Goal: Task Accomplishment & Management: Manage account settings

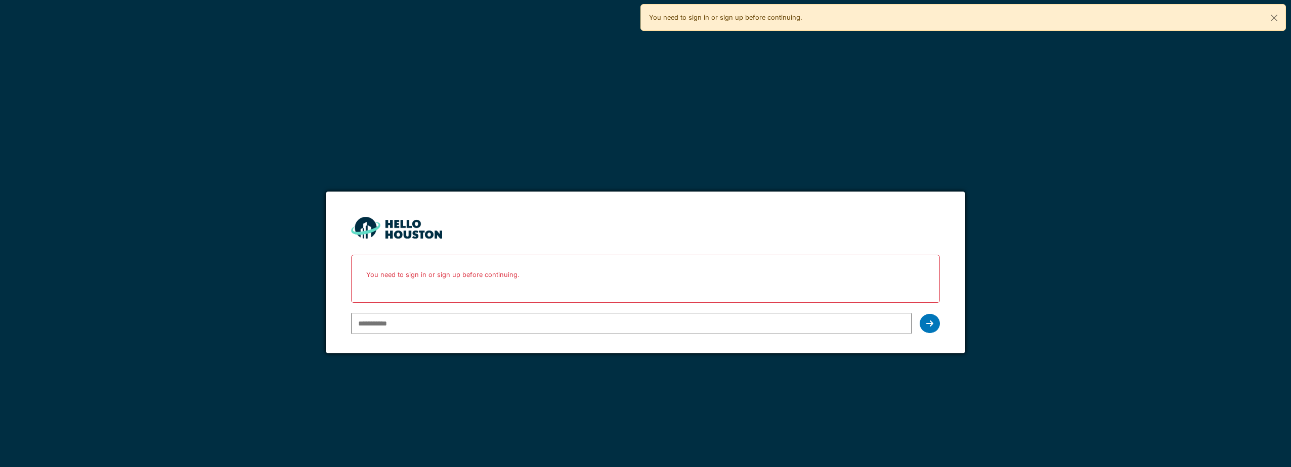
click at [484, 316] on input "email" at bounding box center [631, 323] width 560 height 21
click at [558, 316] on input "email" at bounding box center [631, 323] width 560 height 21
type input "**********"
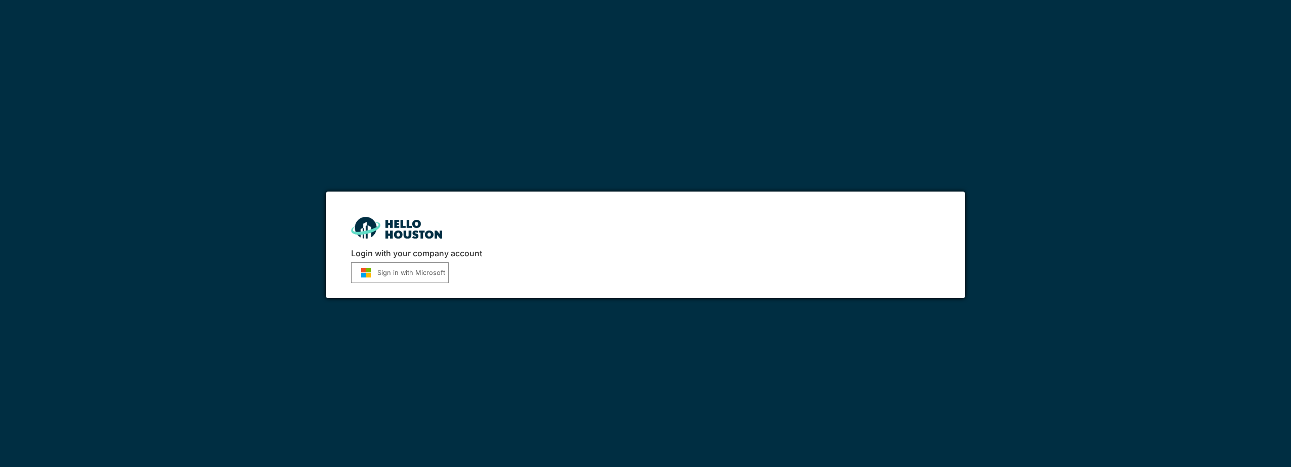
click at [381, 281] on button "Sign in with Microsoft" at bounding box center [400, 273] width 98 height 21
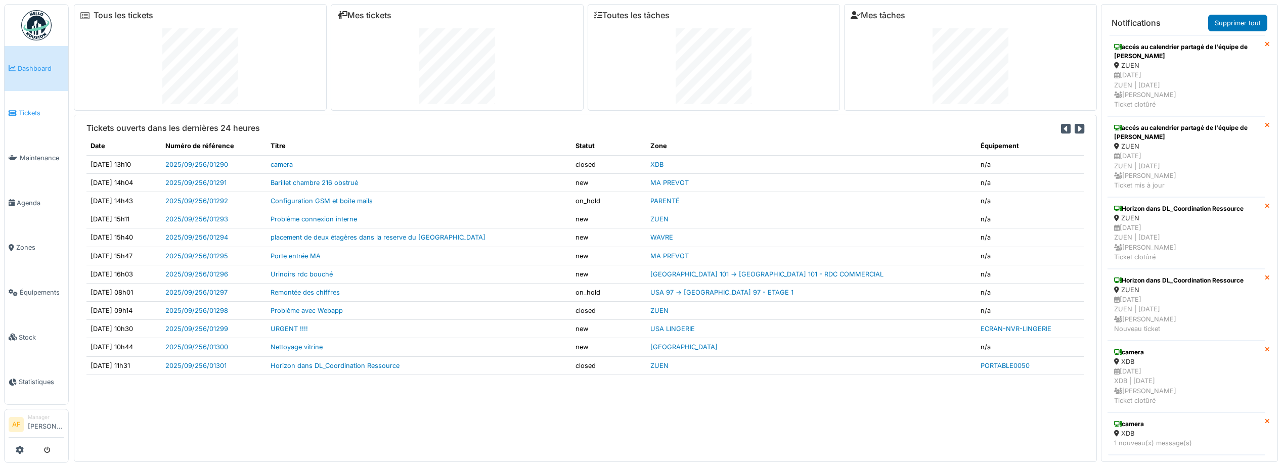
click at [36, 113] on span "Tickets" at bounding box center [42, 113] width 46 height 10
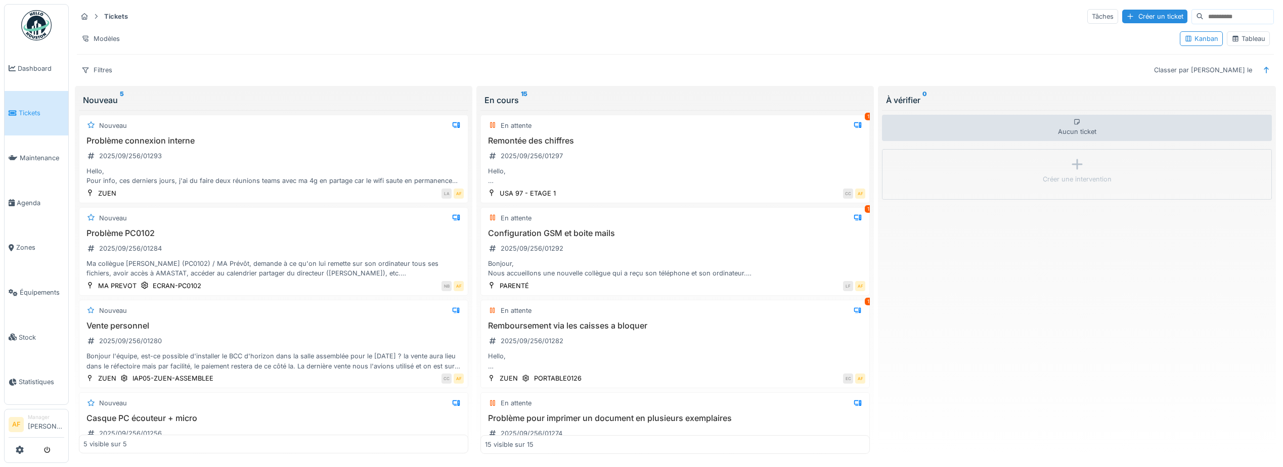
click at [939, 334] on div "Aucun ticket Créer une intervention" at bounding box center [1076, 282] width 389 height 344
click at [677, 173] on div "Hello, La remontée des chiffres de B06 via Localpos et l'addition des trois rés…" at bounding box center [675, 175] width 380 height 19
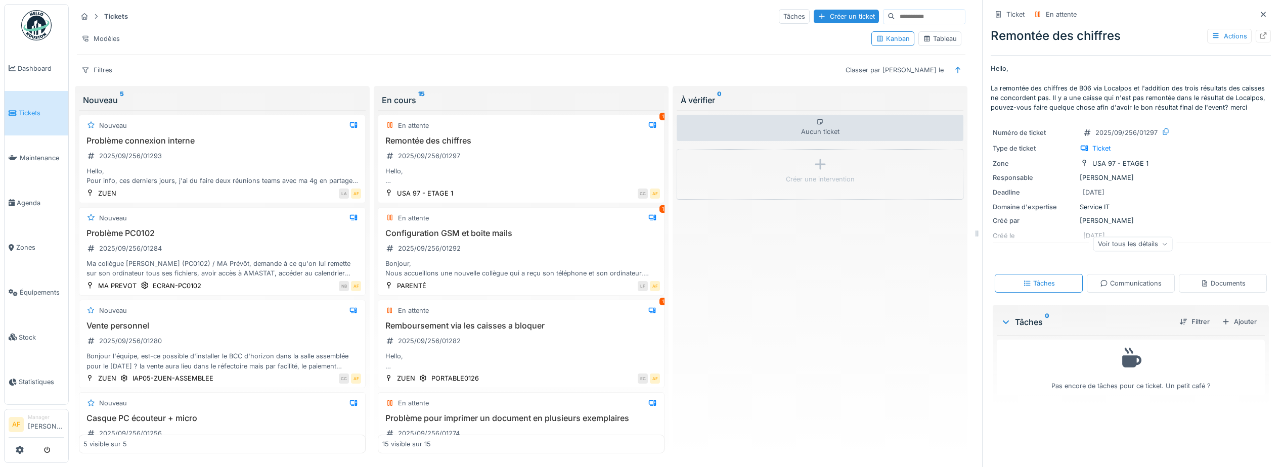
click at [1213, 280] on div "Documents" at bounding box center [1223, 284] width 45 height 10
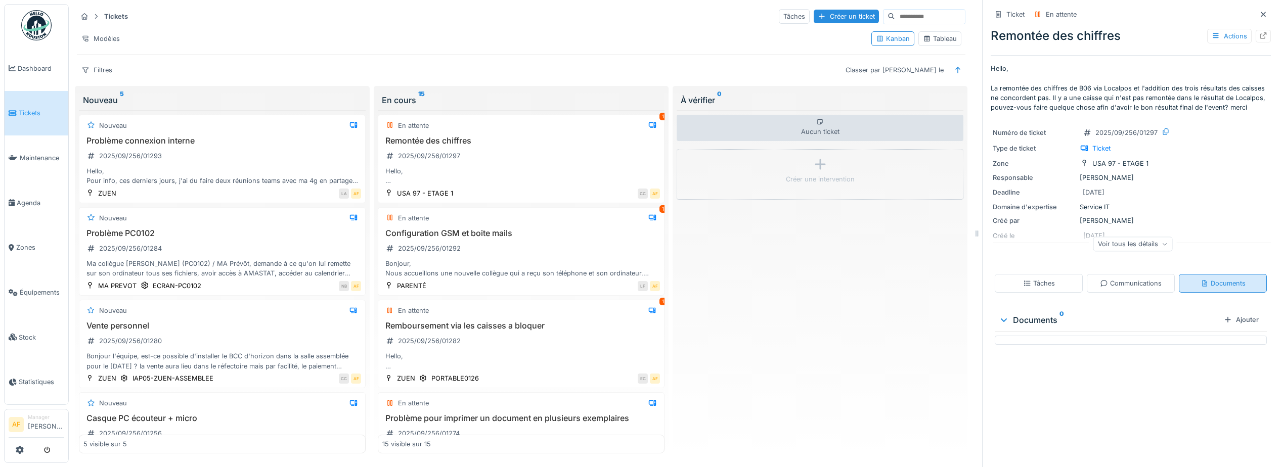
scroll to position [8, 0]
click at [1124, 279] on div "Communications" at bounding box center [1131, 284] width 62 height 10
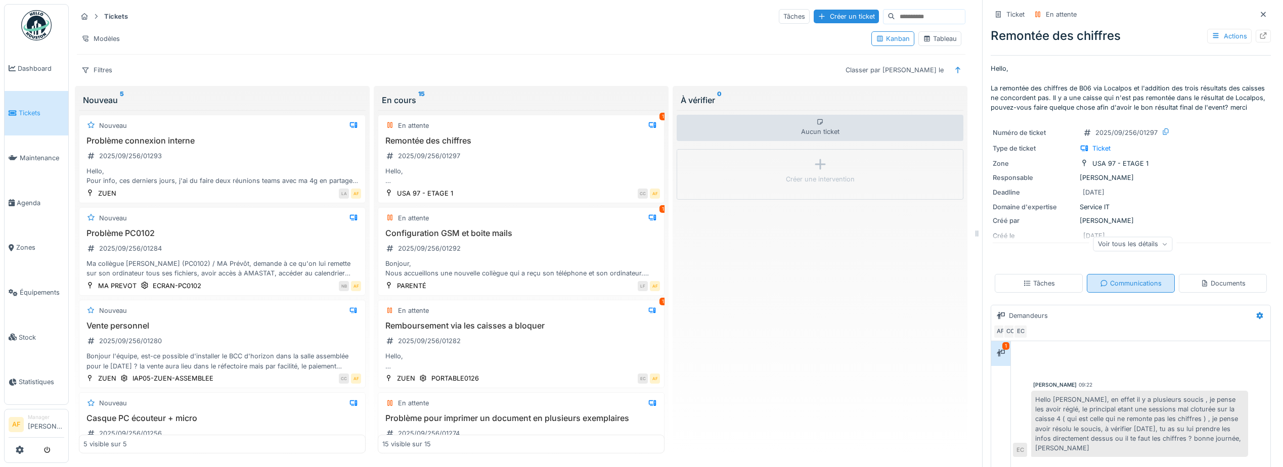
scroll to position [51, 0]
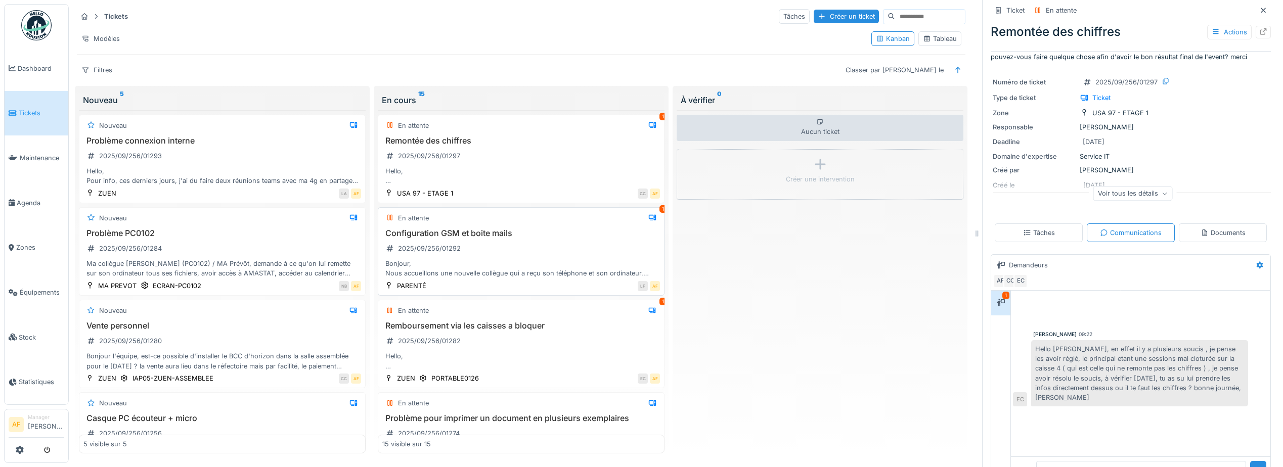
click at [517, 262] on div "Bonjour, Nous accueillons une nouvelle collègue qui a reçu son téléphone et son…" at bounding box center [521, 268] width 278 height 19
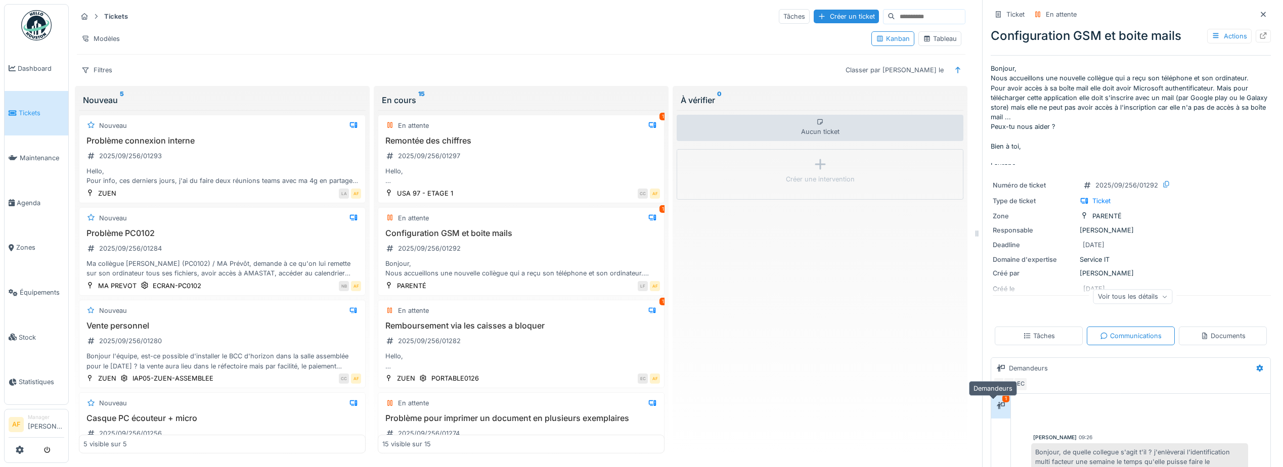
click at [997, 403] on icon at bounding box center [1001, 406] width 8 height 7
click at [514, 166] on div "Hello, La remontée des chiffres de B06 via Localpos et l'addition des trois rés…" at bounding box center [521, 175] width 278 height 19
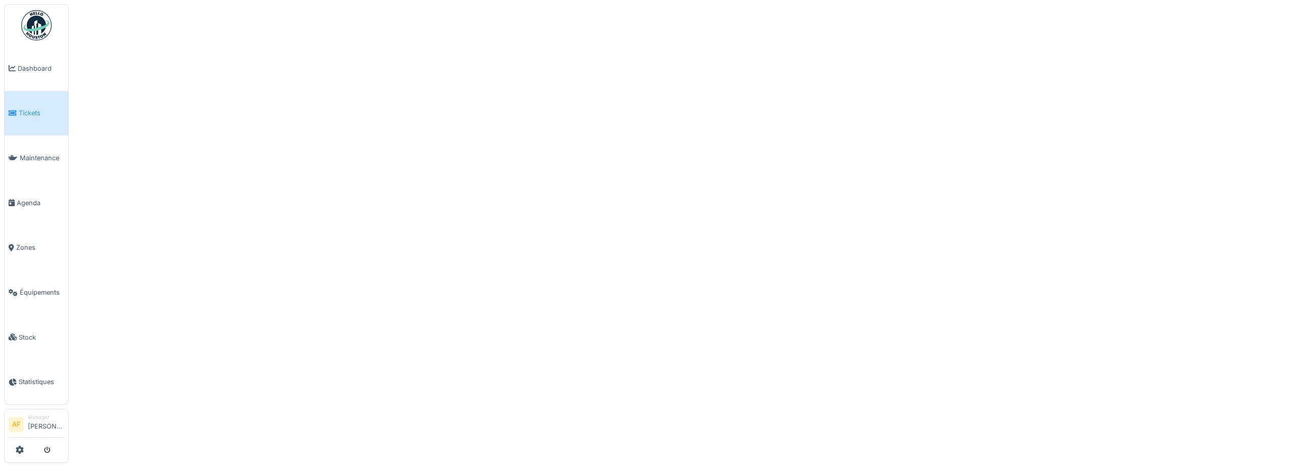
click at [633, 189] on div at bounding box center [645, 233] width 1291 height 467
click at [44, 116] on span "Tickets" at bounding box center [42, 113] width 46 height 10
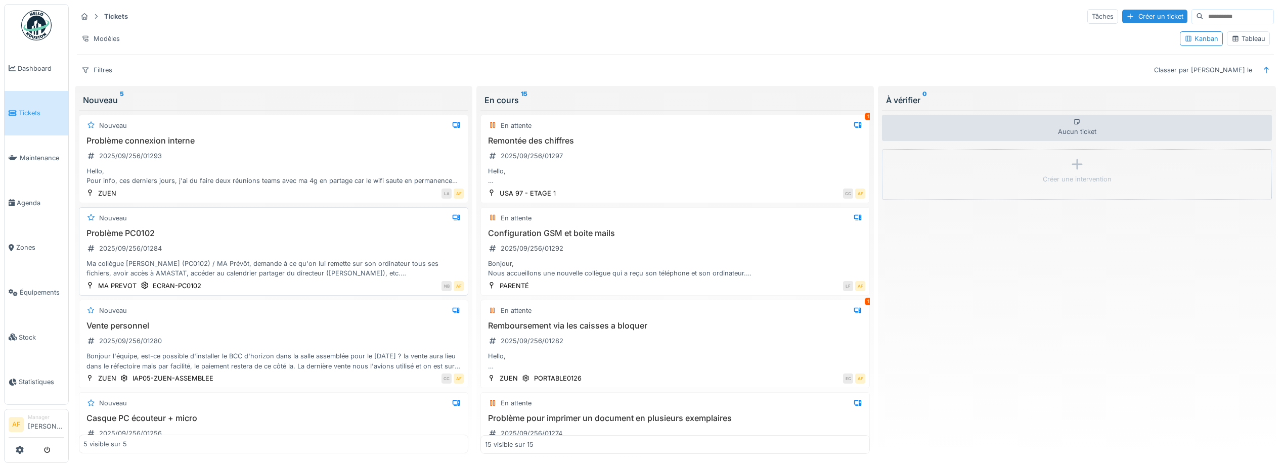
click at [360, 239] on div "Problème PC0102 2025/09/256/01284 Ma collègue [PERSON_NAME] (PC0102) / MA Prévô…" at bounding box center [273, 254] width 380 height 50
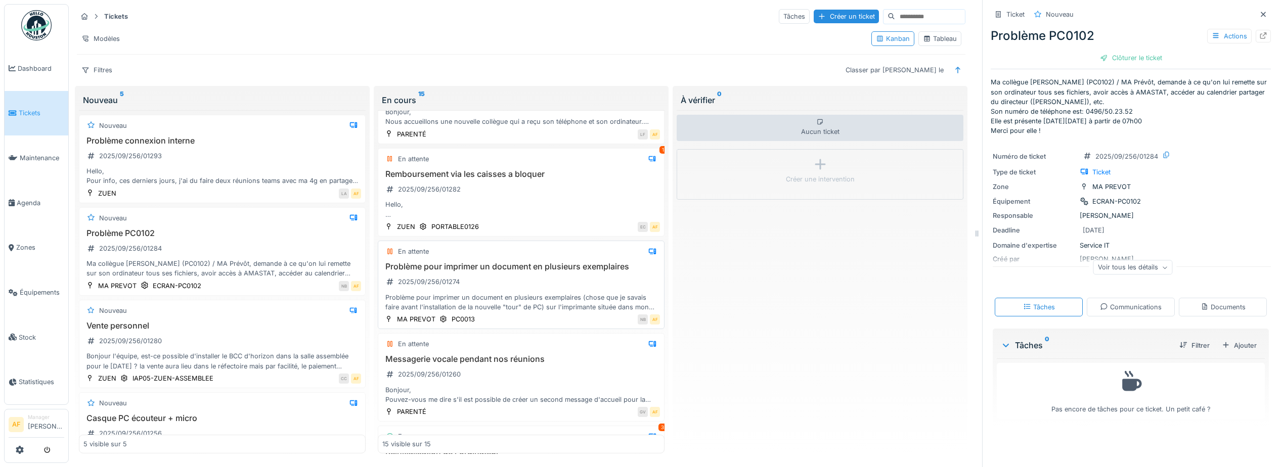
scroll to position [202, 0]
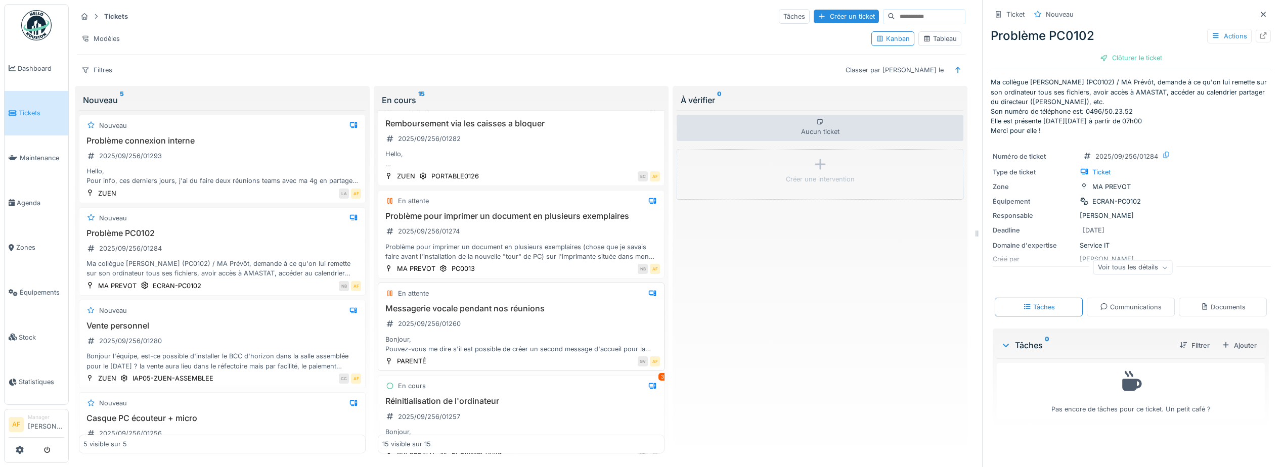
click at [472, 339] on div "Bonjour, Pouvez-vous me dire s'il est possible de créer un second message d'acc…" at bounding box center [521, 344] width 278 height 19
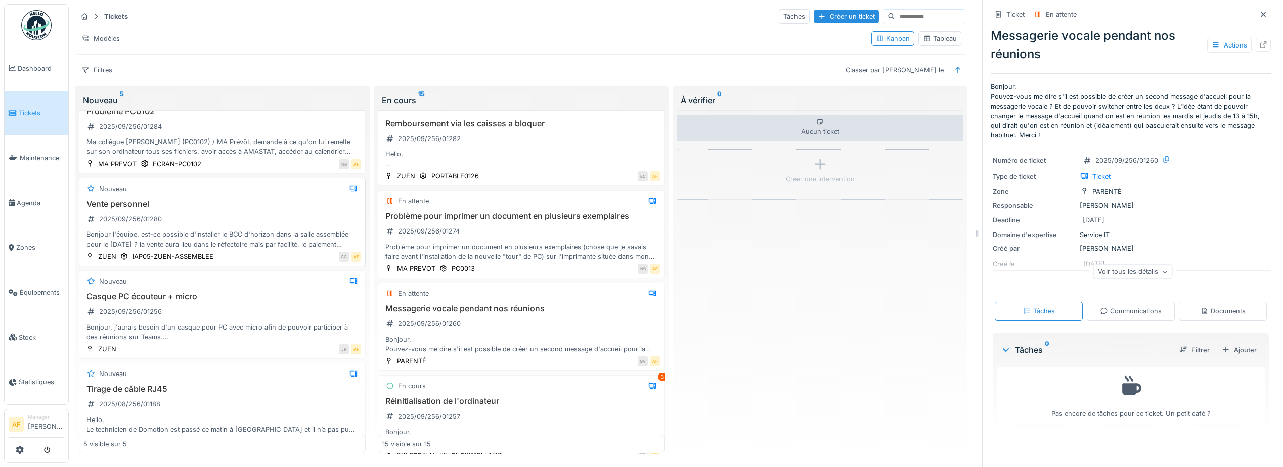
scroll to position [142, 0]
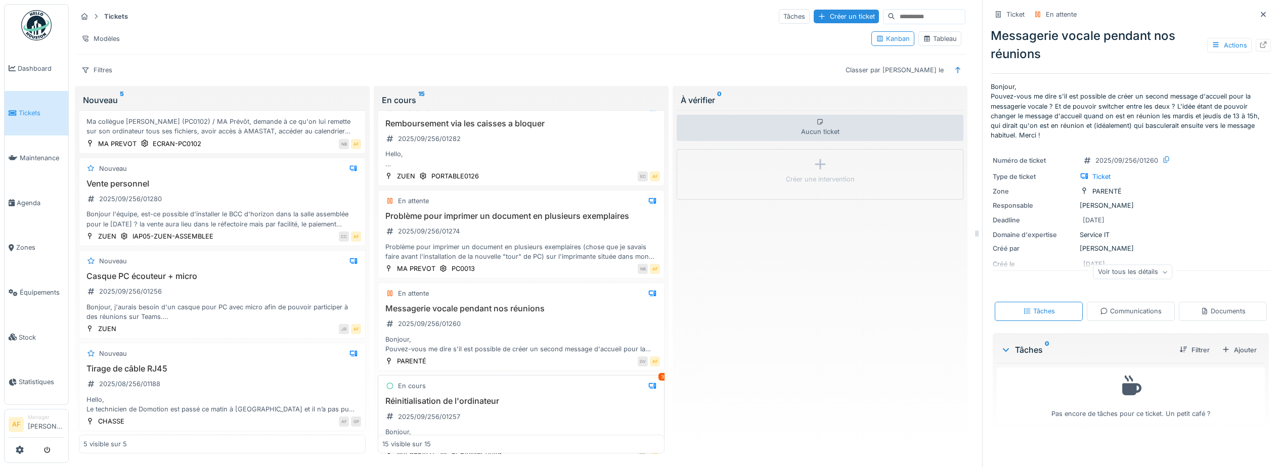
click at [498, 399] on h3 "Réinitialisation de l'ordinateur" at bounding box center [521, 402] width 278 height 10
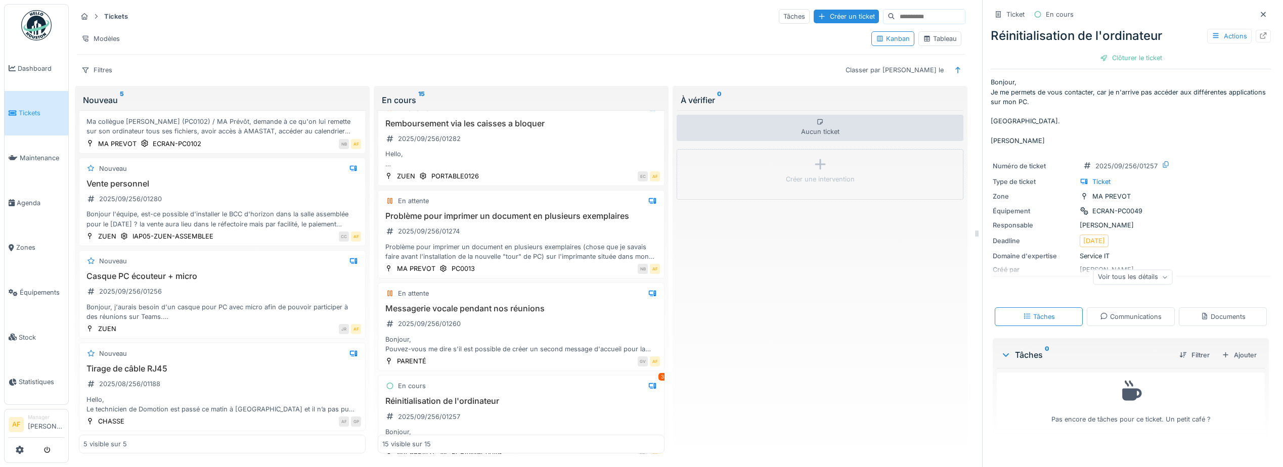
click at [1110, 270] on div "Voir tous les détails" at bounding box center [1133, 277] width 79 height 15
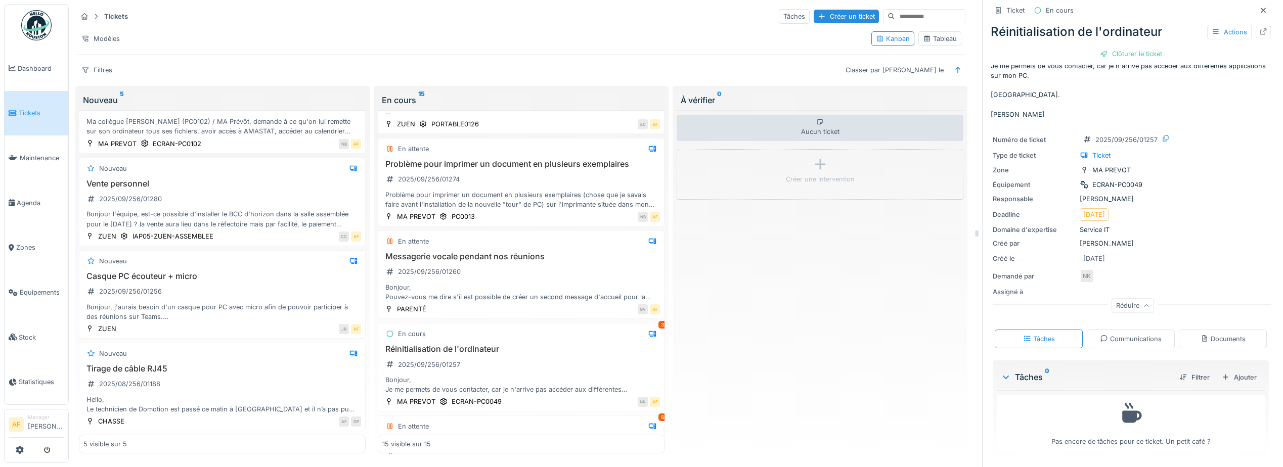
scroll to position [405, 0]
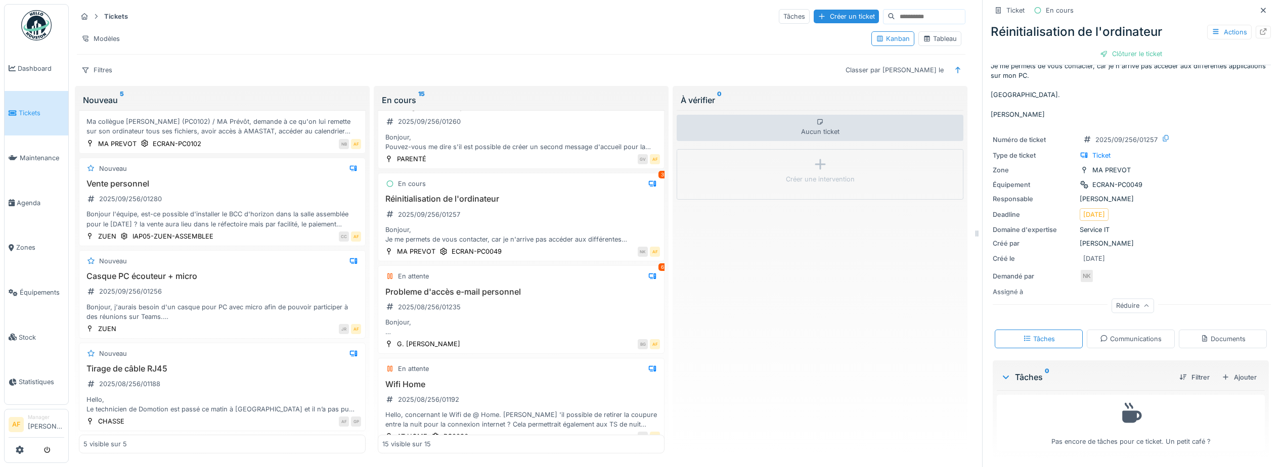
click at [1099, 330] on div "Communications" at bounding box center [1131, 339] width 88 height 19
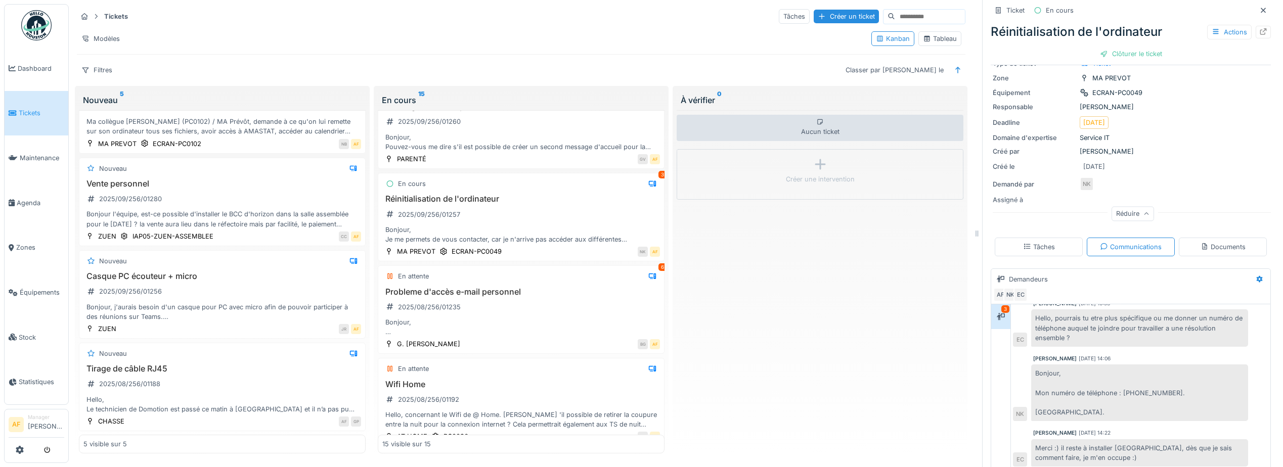
scroll to position [170, 0]
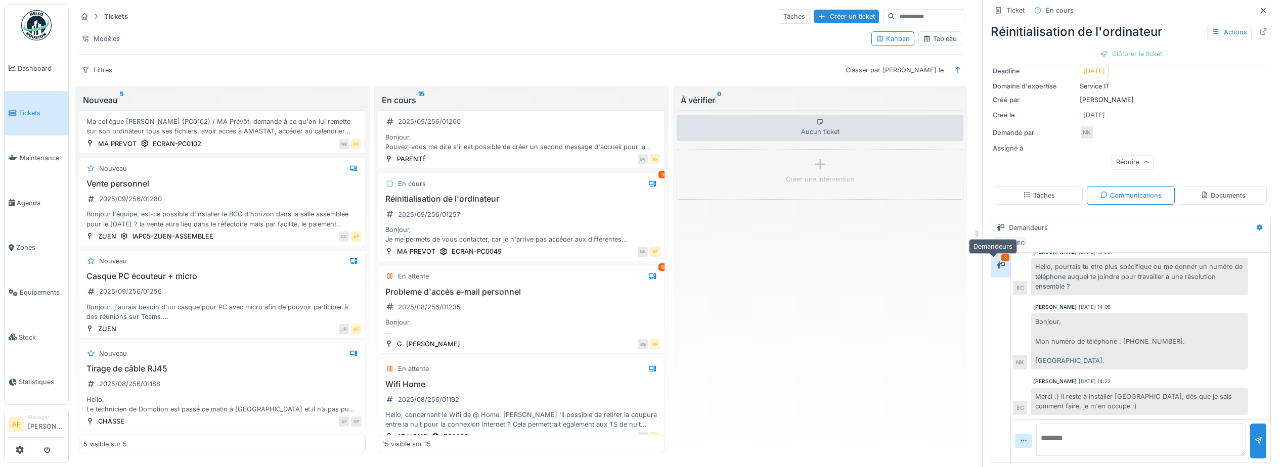
click at [1002, 254] on div "3" at bounding box center [1006, 258] width 8 height 8
click at [588, 201] on div "Réinitialisation de l'ordinateur 2025/09/256/01257 Bonjour, Je me permets de vo…" at bounding box center [521, 219] width 278 height 50
click at [560, 287] on h3 "Probleme d'accès e-mail personnel" at bounding box center [521, 292] width 278 height 10
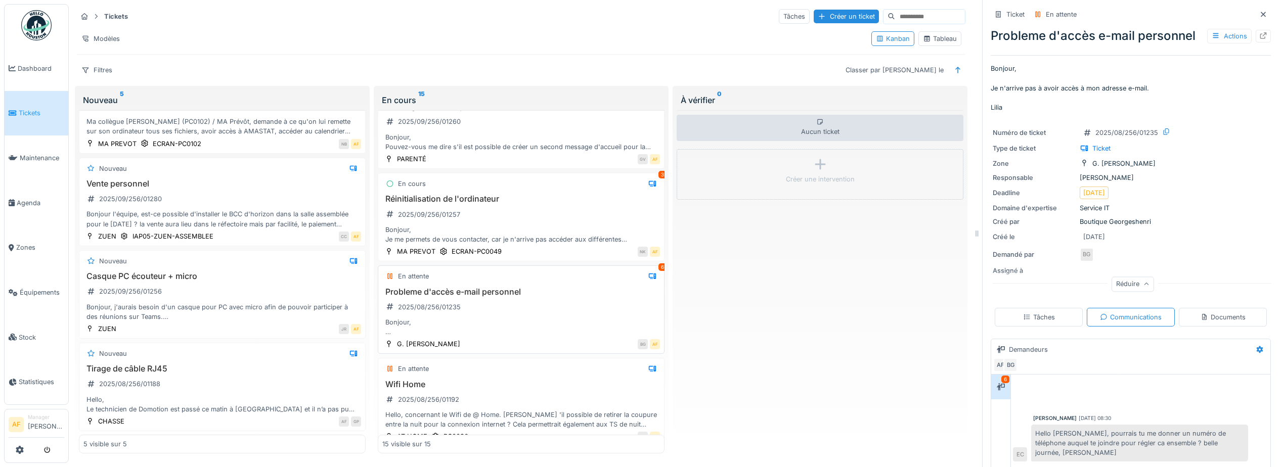
scroll to position [132, 0]
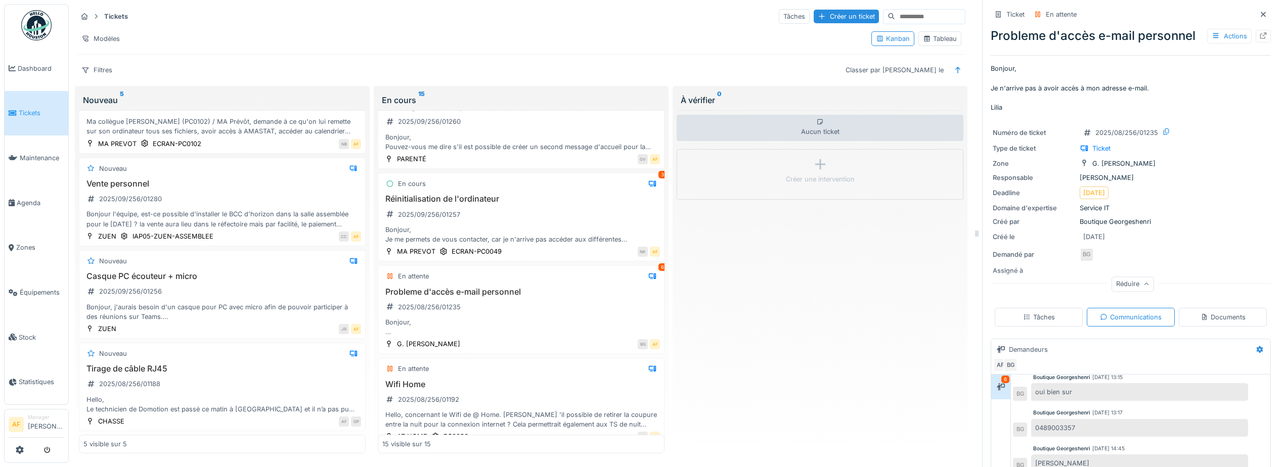
click at [1255, 386] on div "Eric Capette 28/08/2025 08:30 Hello Lilia, pourrais tu me donner un numéro de t…" at bounding box center [1140, 392] width 259 height 298
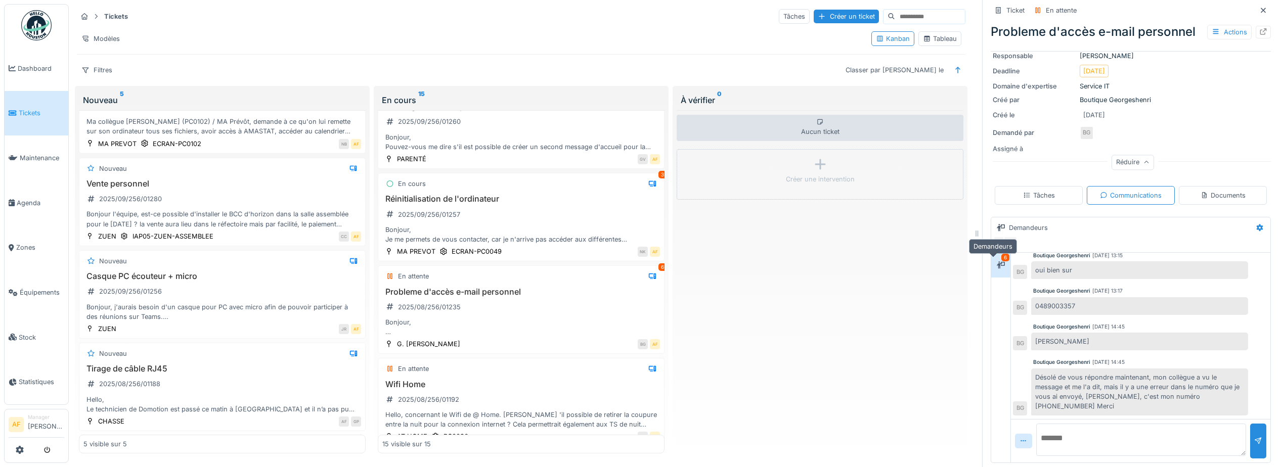
click at [997, 259] on div at bounding box center [1000, 265] width 15 height 13
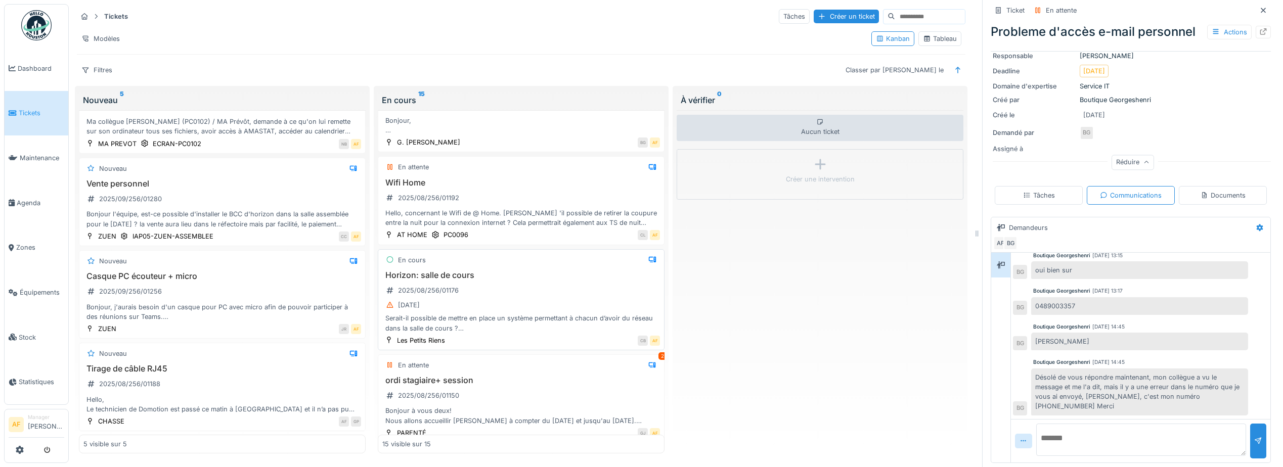
scroll to position [607, 0]
click at [534, 166] on div "En attente Wifi Home 2025/08/256/01192 Hello, concernant le Wifi de @ Home. Ser…" at bounding box center [521, 200] width 287 height 89
click at [568, 184] on div "Wifi Home 2025/08/256/01192 Hello, concernant le Wifi de @ Home. Serait 'il pos…" at bounding box center [521, 203] width 278 height 50
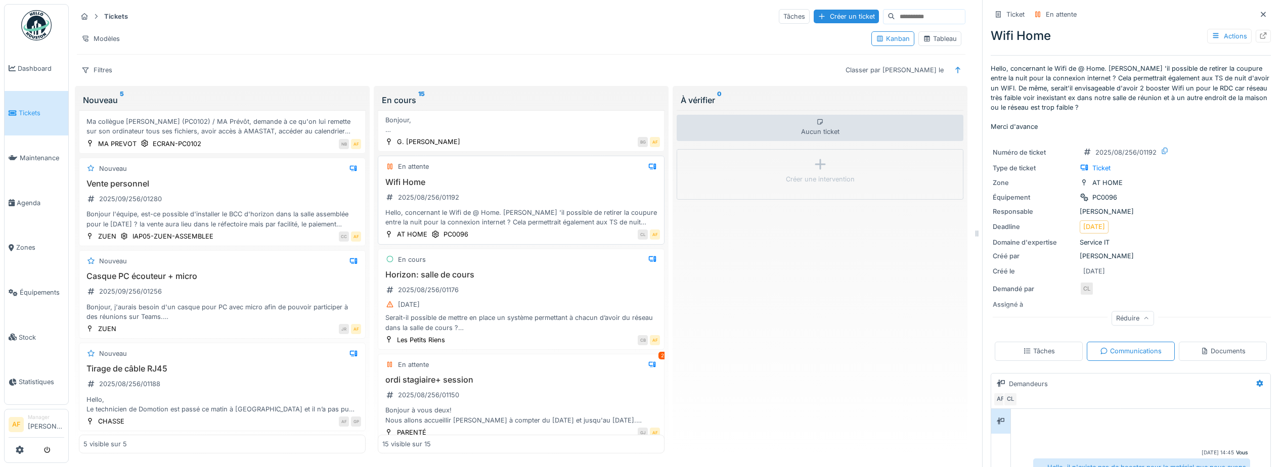
scroll to position [19, 0]
click at [553, 298] on div "[DATE]" at bounding box center [521, 304] width 278 height 13
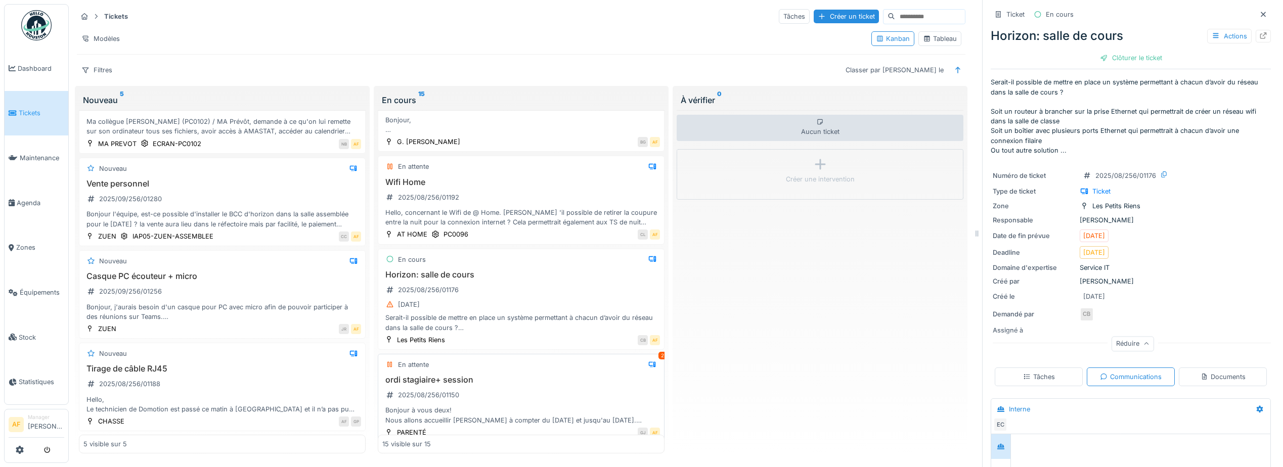
click at [534, 378] on div "ordi stagiaire+ session 2025/08/256/01150 Bonjour à vous deux! Nous allons accu…" at bounding box center [521, 400] width 278 height 50
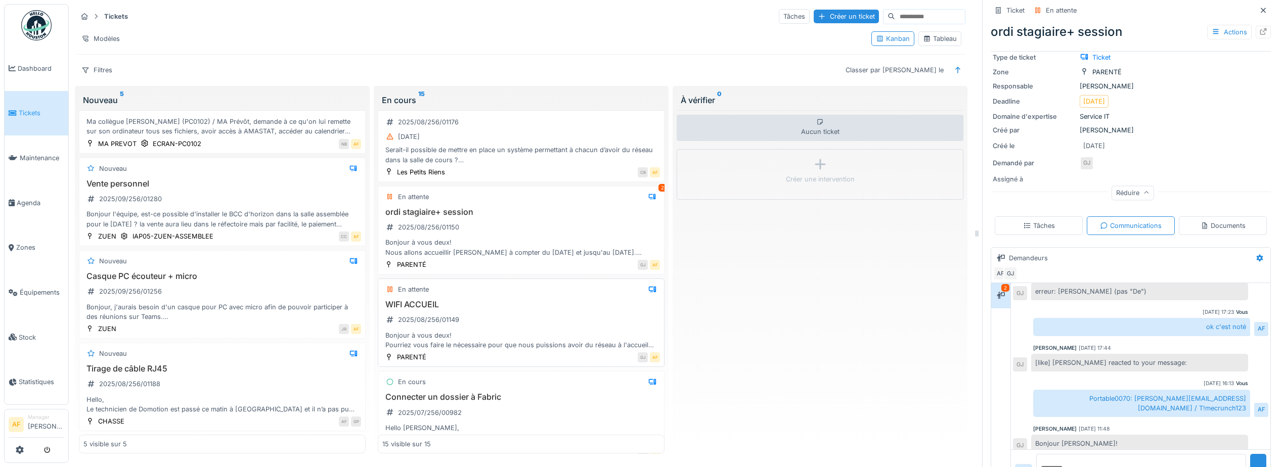
scroll to position [757, 0]
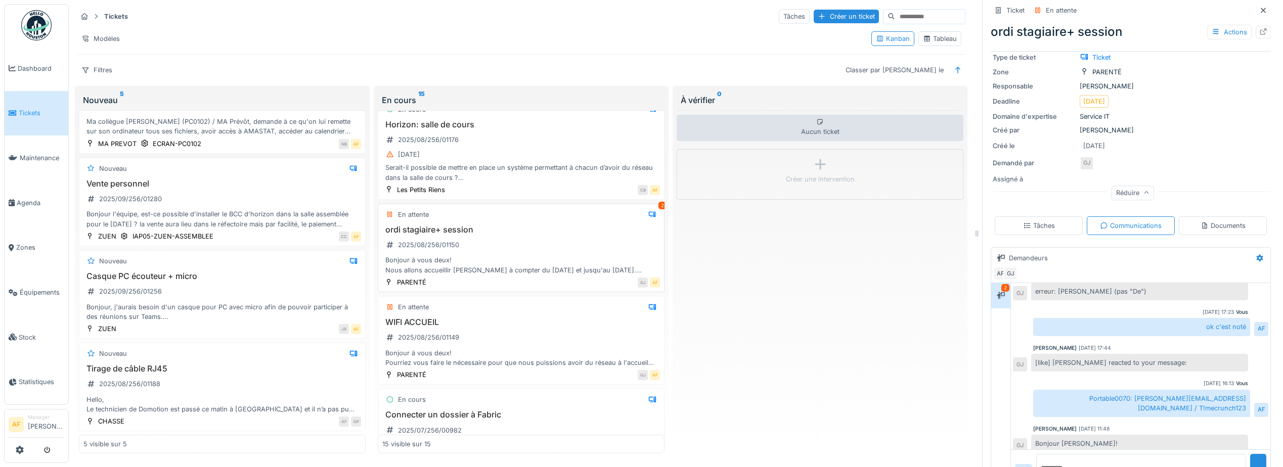
click at [544, 225] on h3 "ordi stagiaire+ session" at bounding box center [521, 230] width 278 height 10
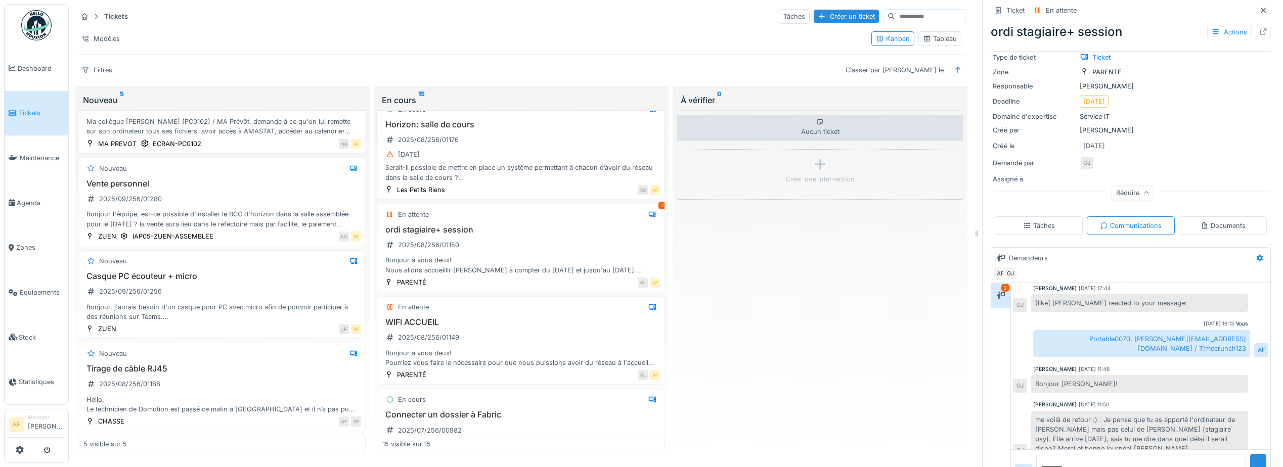
scroll to position [113, 0]
drag, startPoint x: 1170, startPoint y: 399, endPoint x: 1228, endPoint y: 395, distance: 57.3
click at [1228, 409] on div "me voilà de retour :) . Je pense que tu as apporté l'ordinateur de Fatima mais …" at bounding box center [1139, 432] width 217 height 47
drag, startPoint x: 1044, startPoint y: 409, endPoint x: 1197, endPoint y: 414, distance: 153.3
click at [1197, 414] on div "me voilà de retour :) . Je pense que tu as apporté l'ordinateur de Fatima mais …" at bounding box center [1139, 432] width 217 height 47
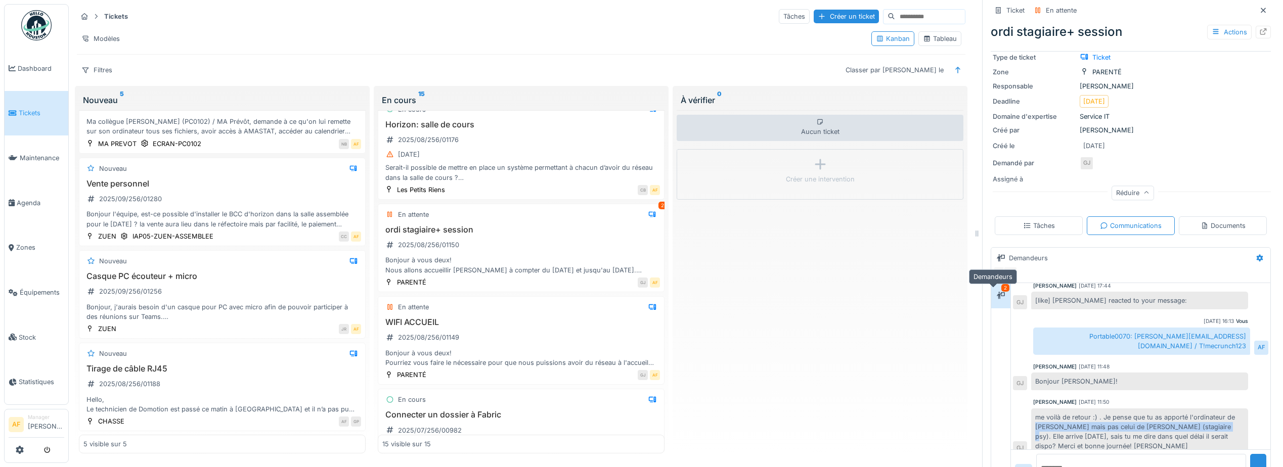
click at [997, 292] on icon at bounding box center [1001, 295] width 8 height 7
click at [1089, 433] on div "me voilà de retour :) . Je pense que tu as apporté l'ordinateur de Fatima mais …" at bounding box center [1139, 432] width 217 height 47
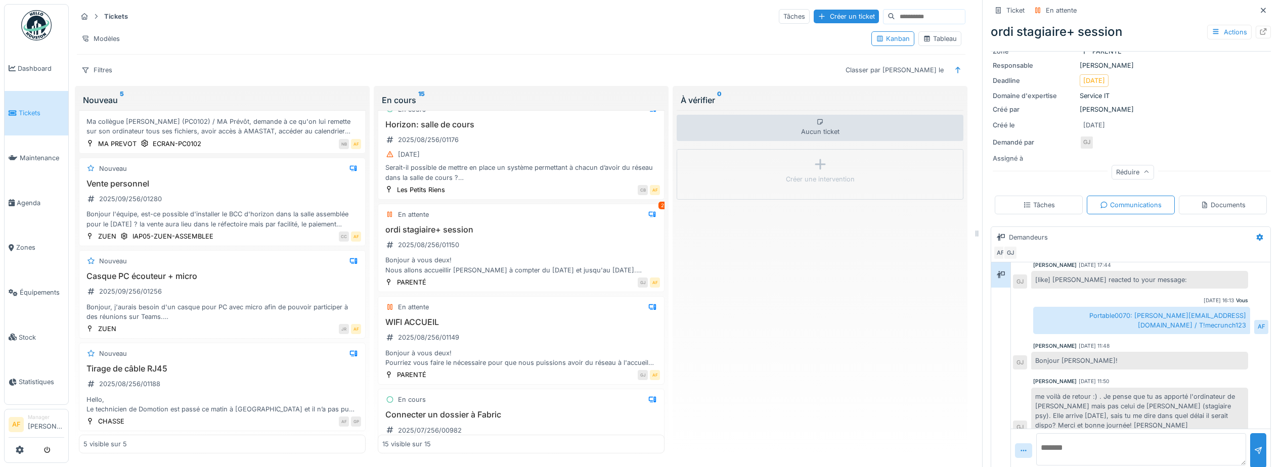
scroll to position [132, 0]
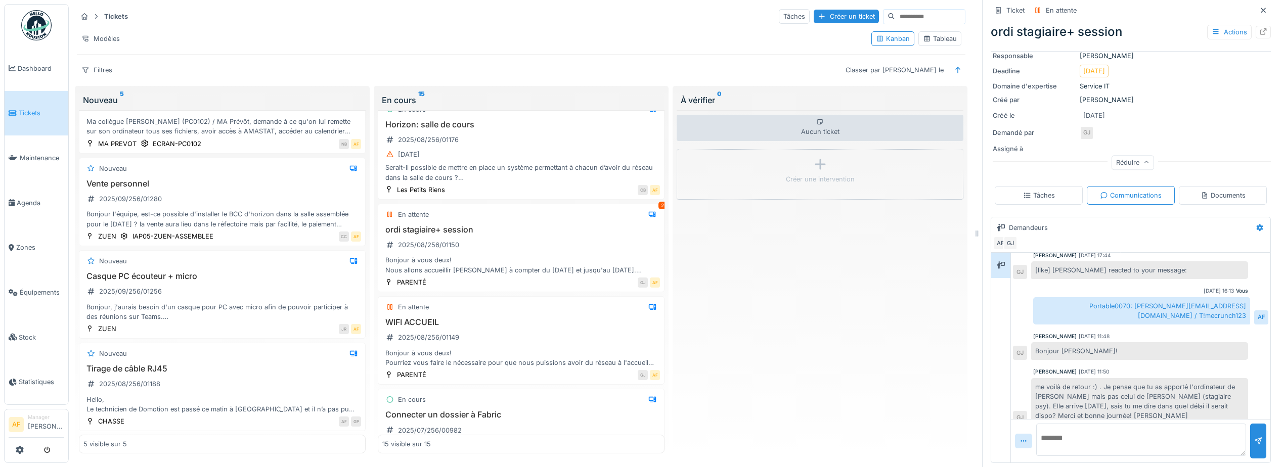
click at [1101, 424] on textarea at bounding box center [1141, 440] width 210 height 32
type textarea "**********"
click at [1254, 437] on div at bounding box center [1258, 442] width 8 height 10
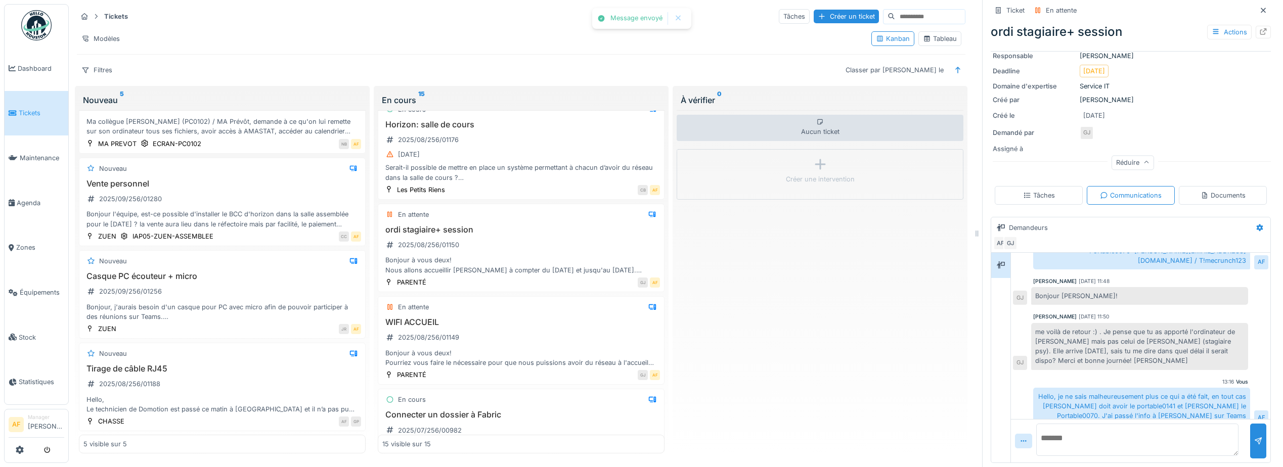
click at [1153, 424] on textarea at bounding box center [1137, 440] width 202 height 32
type textarea "**********"
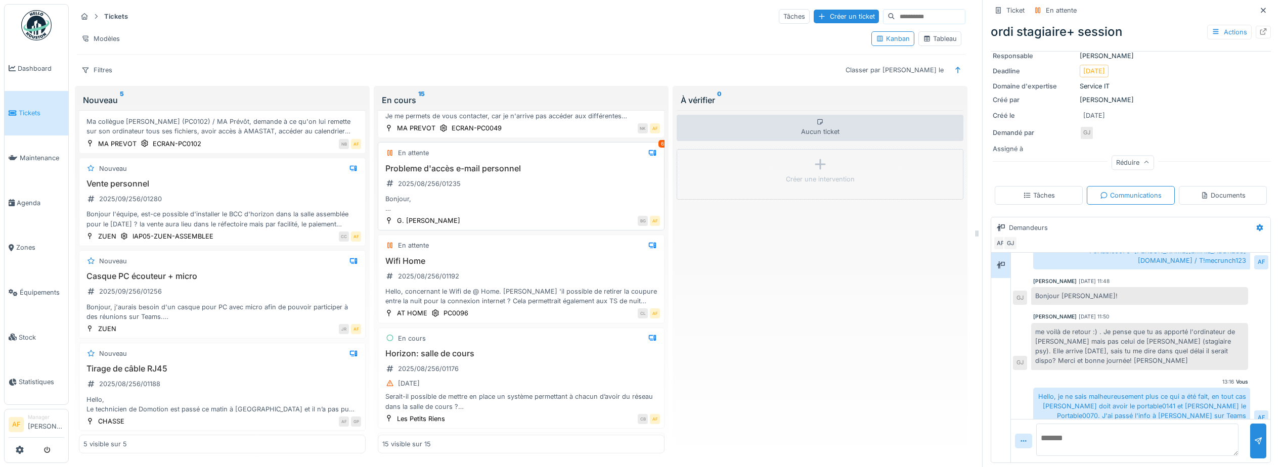
scroll to position [504, 0]
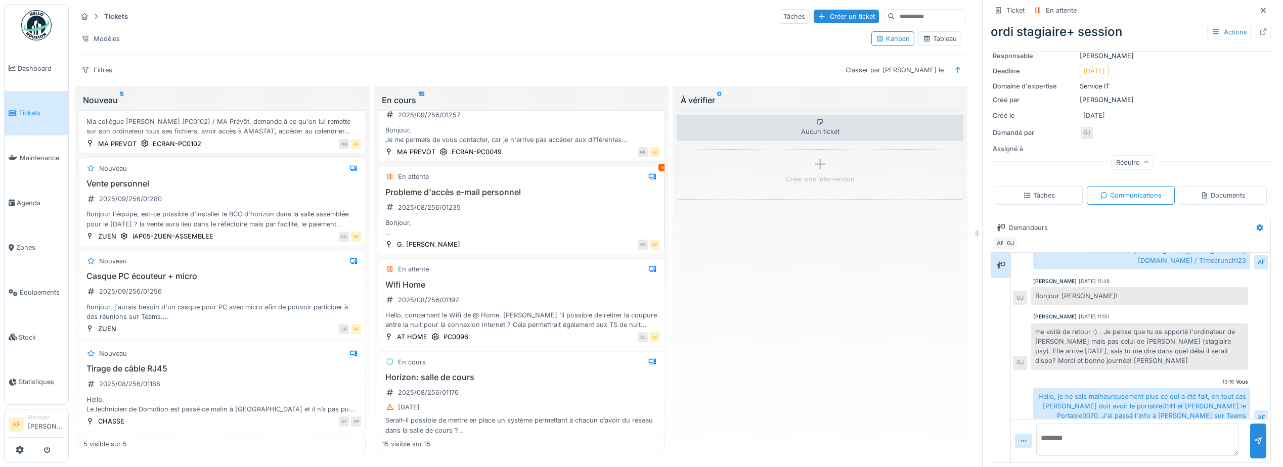
click at [586, 223] on div "Bonjour, Je n'arrive pas à avoir accès à mon adresse e-mail. Lilia" at bounding box center [521, 227] width 278 height 19
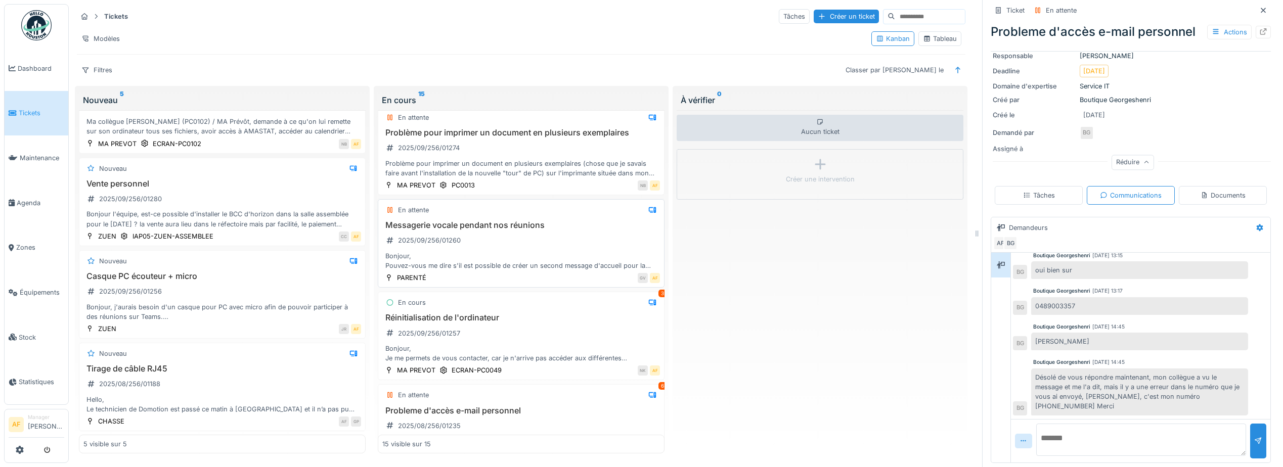
scroll to position [302, 0]
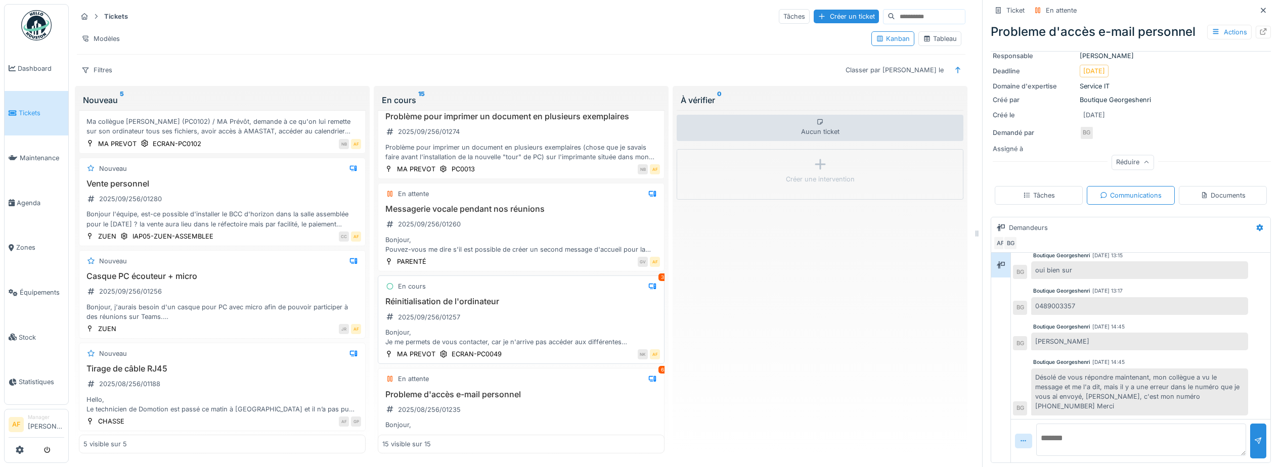
click at [532, 308] on div "Réinitialisation de l'ordinateur 2025/09/256/01257 Bonjour, Je me permets de vo…" at bounding box center [521, 322] width 278 height 50
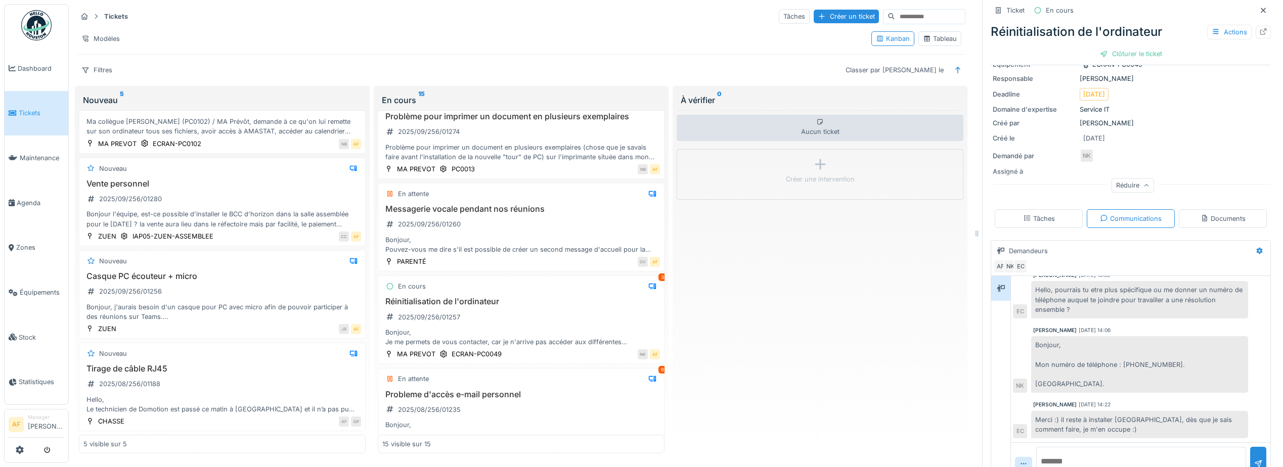
scroll to position [170, 0]
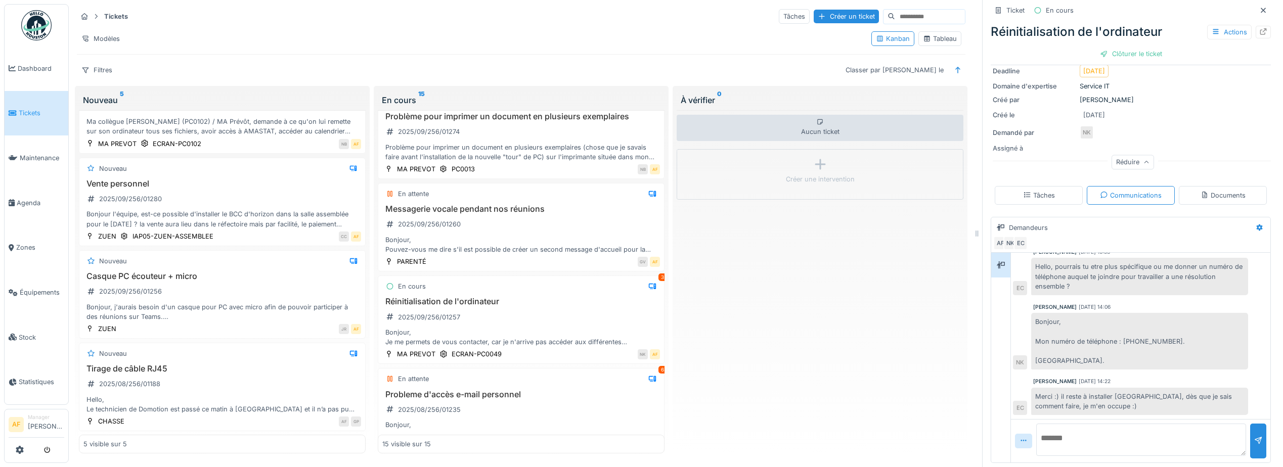
click at [1112, 432] on textarea at bounding box center [1141, 440] width 210 height 32
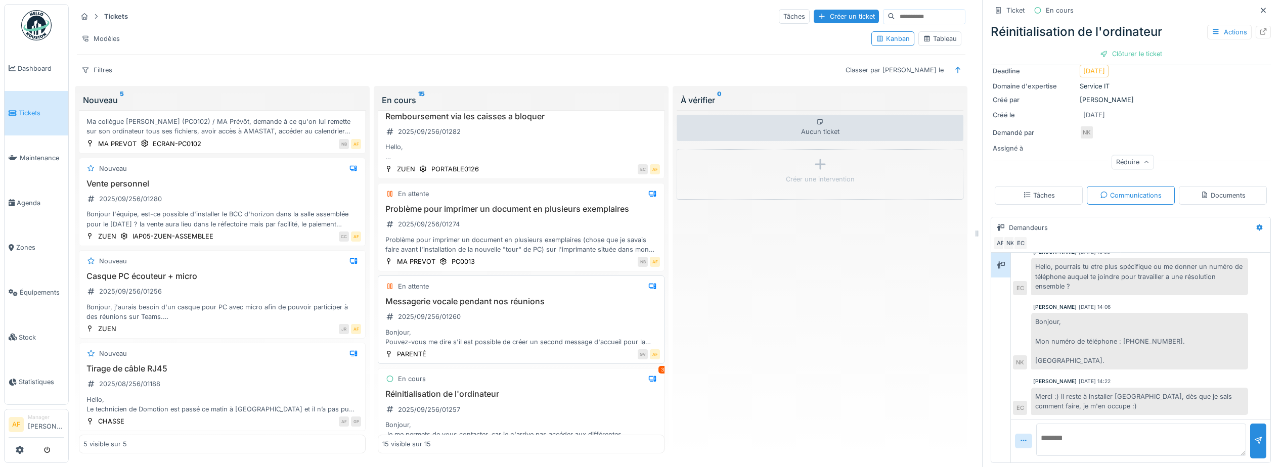
scroll to position [201, 0]
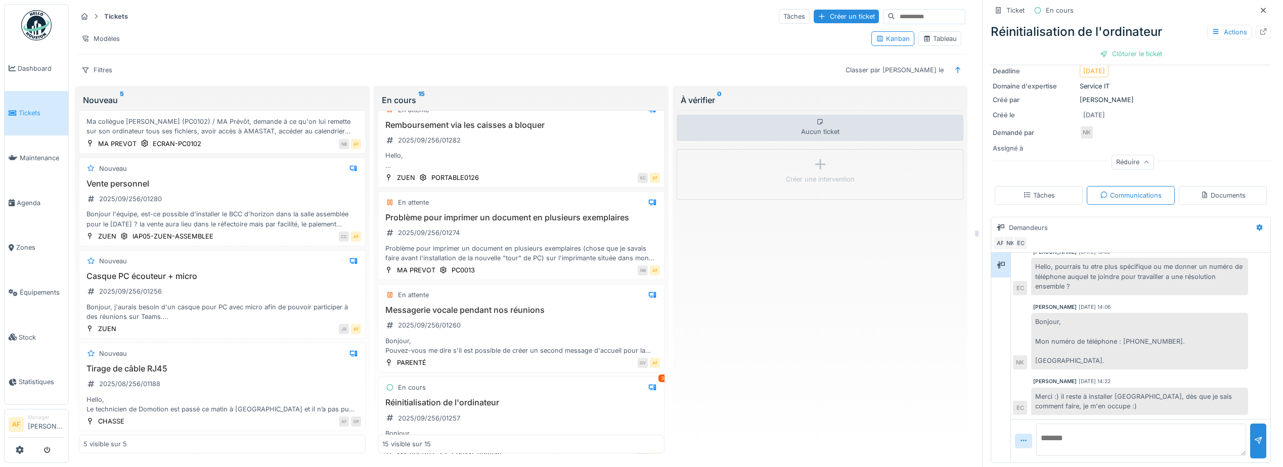
click at [1104, 427] on textarea at bounding box center [1141, 440] width 210 height 32
type textarea "**********"
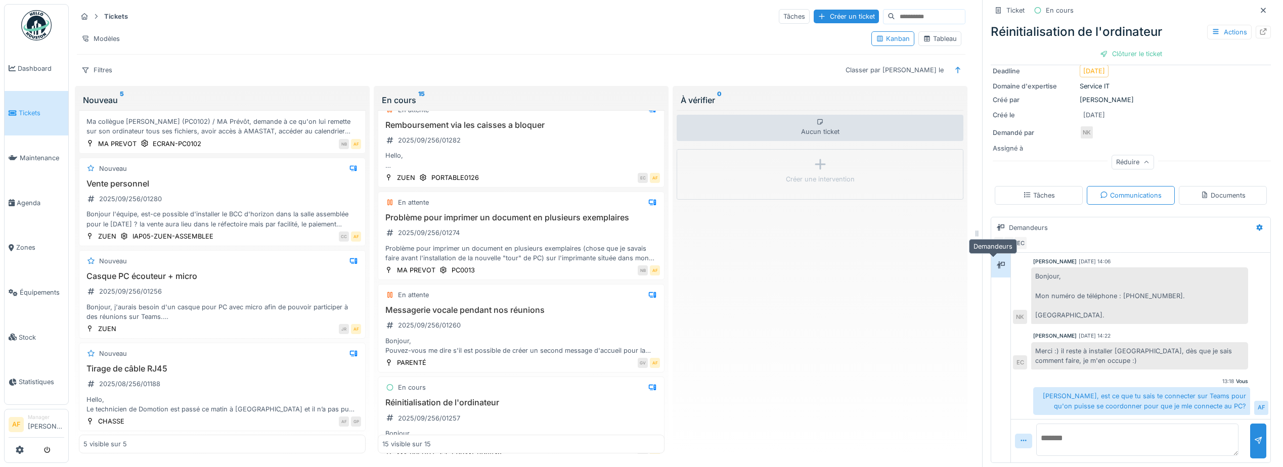
click at [997, 262] on icon at bounding box center [1001, 265] width 8 height 7
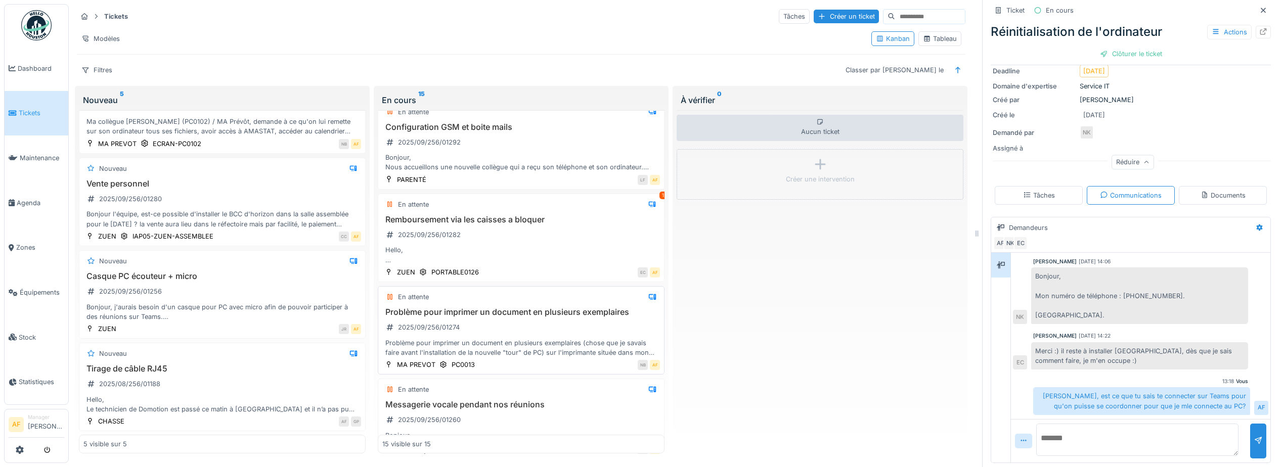
scroll to position [49, 0]
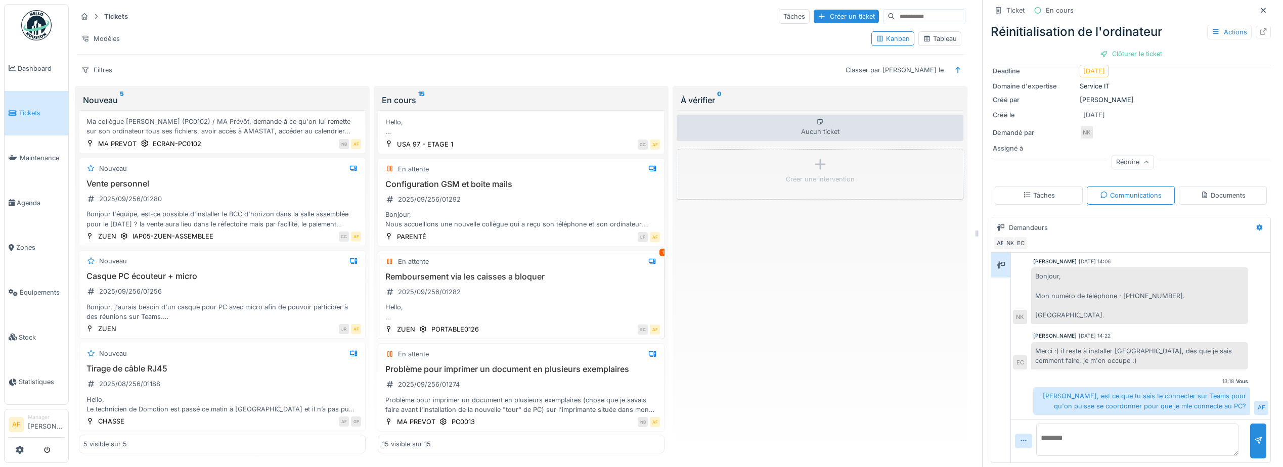
click at [559, 277] on div "Remboursement via les caisses a bloquer 2025/09/256/01282 Hello, Des remboursem…" at bounding box center [521, 297] width 278 height 50
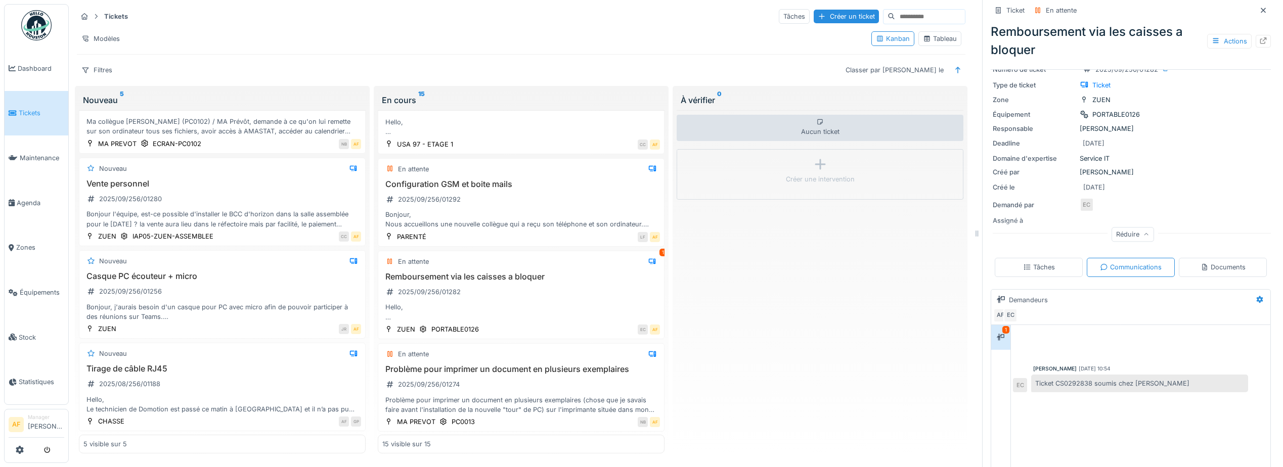
scroll to position [152, 0]
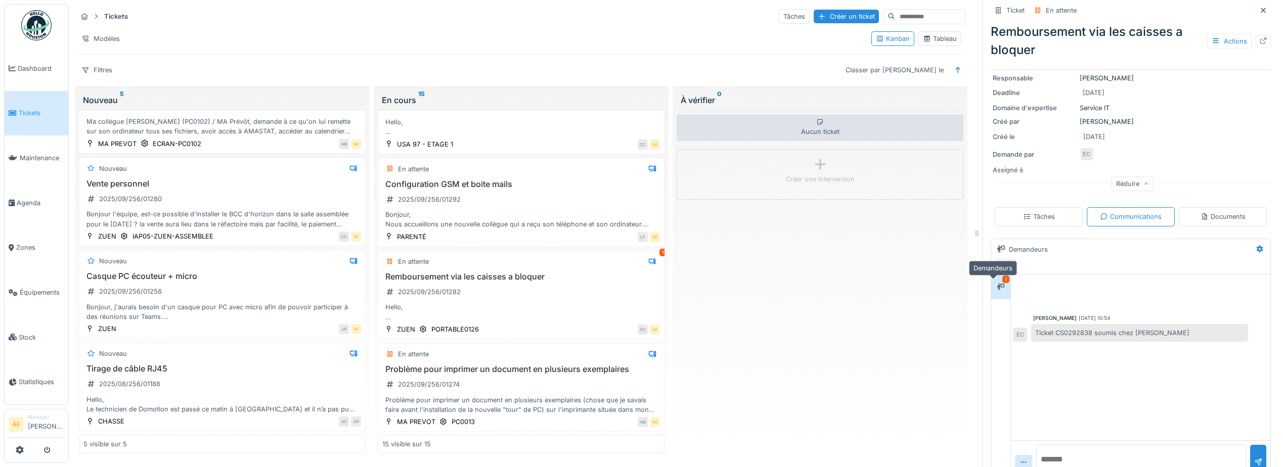
click at [997, 283] on icon at bounding box center [1001, 286] width 8 height 7
click at [1196, 220] on div "Tâches Communications Documents" at bounding box center [1131, 216] width 280 height 27
click at [1205, 212] on div "Documents" at bounding box center [1223, 217] width 45 height 10
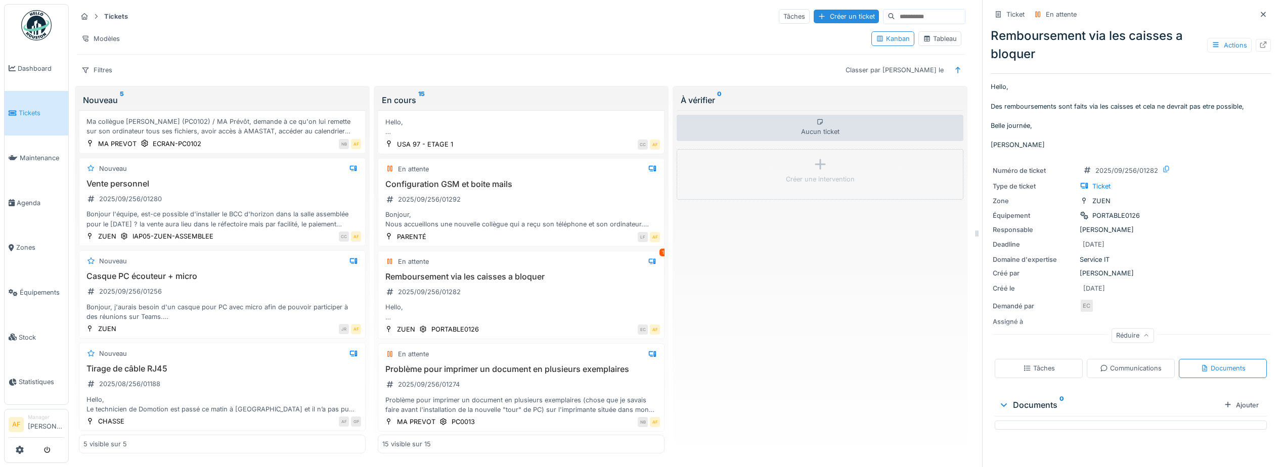
click at [1137, 359] on div "Communications" at bounding box center [1131, 368] width 88 height 19
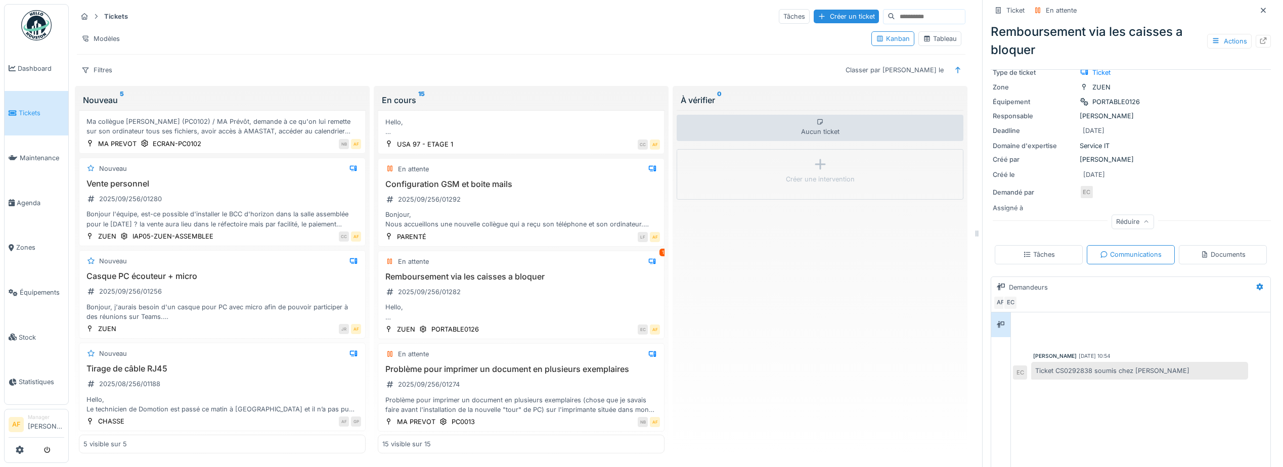
scroll to position [152, 0]
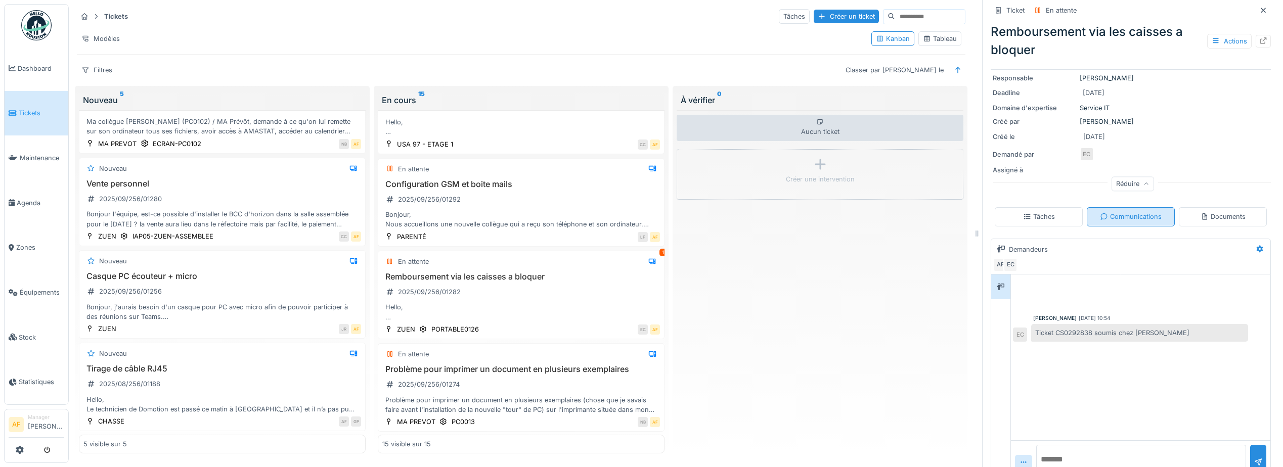
click at [1124, 212] on div "Communications" at bounding box center [1131, 217] width 62 height 10
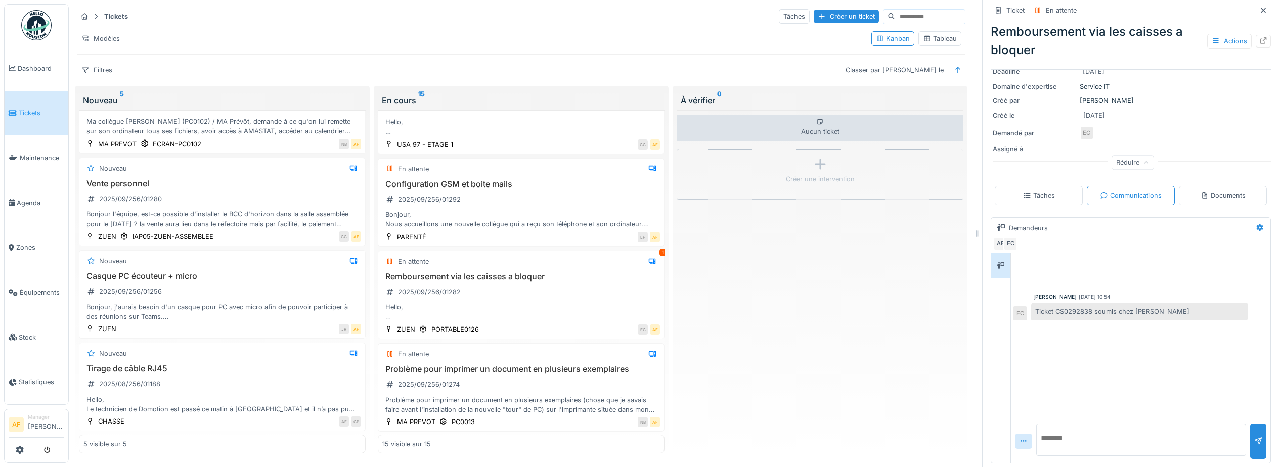
scroll to position [173, 0]
click at [1103, 430] on textarea at bounding box center [1141, 439] width 210 height 32
click at [1090, 431] on textarea at bounding box center [1141, 439] width 210 height 32
click at [1056, 430] on textarea at bounding box center [1141, 439] width 210 height 32
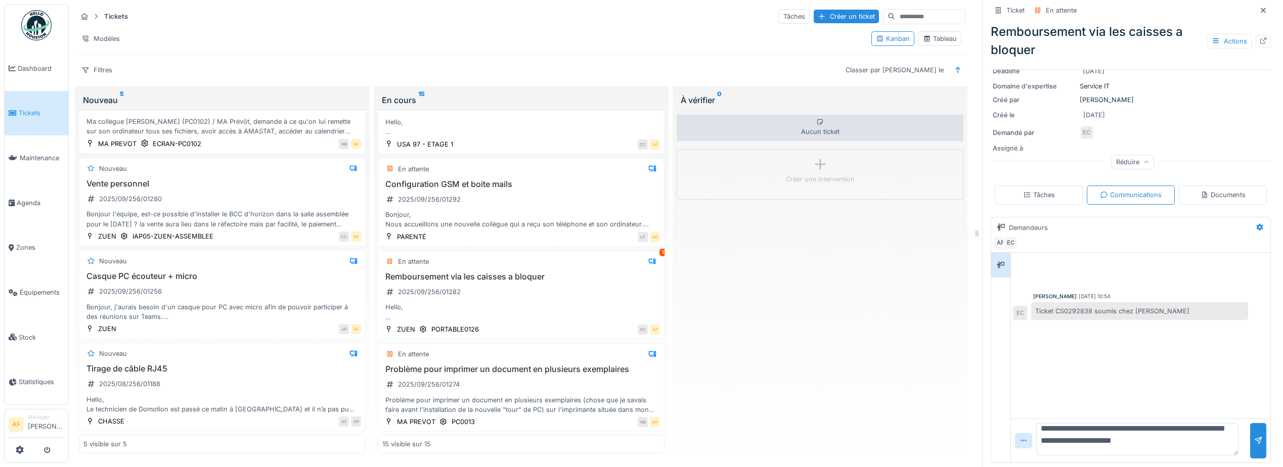
drag, startPoint x: 1134, startPoint y: 444, endPoint x: 1252, endPoint y: 441, distance: 117.9
click at [1249, 441] on div "**********" at bounding box center [1140, 441] width 259 height 44
type textarea "**********"
click at [1000, 260] on div at bounding box center [1000, 265] width 15 height 13
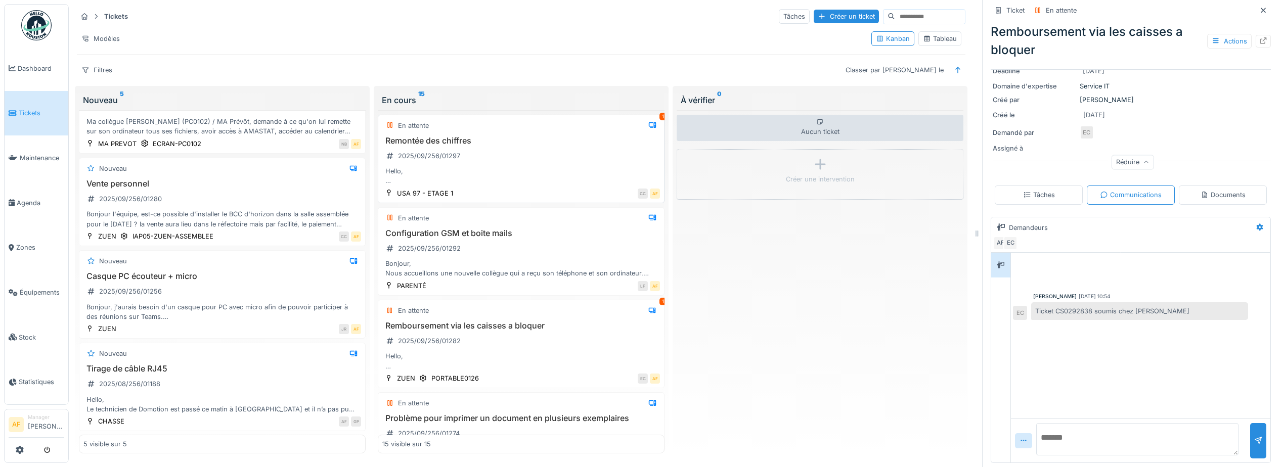
click at [551, 166] on div "Hello, La remontée des chiffres de B06 via Localpos et l'addition des trois rés…" at bounding box center [521, 175] width 278 height 19
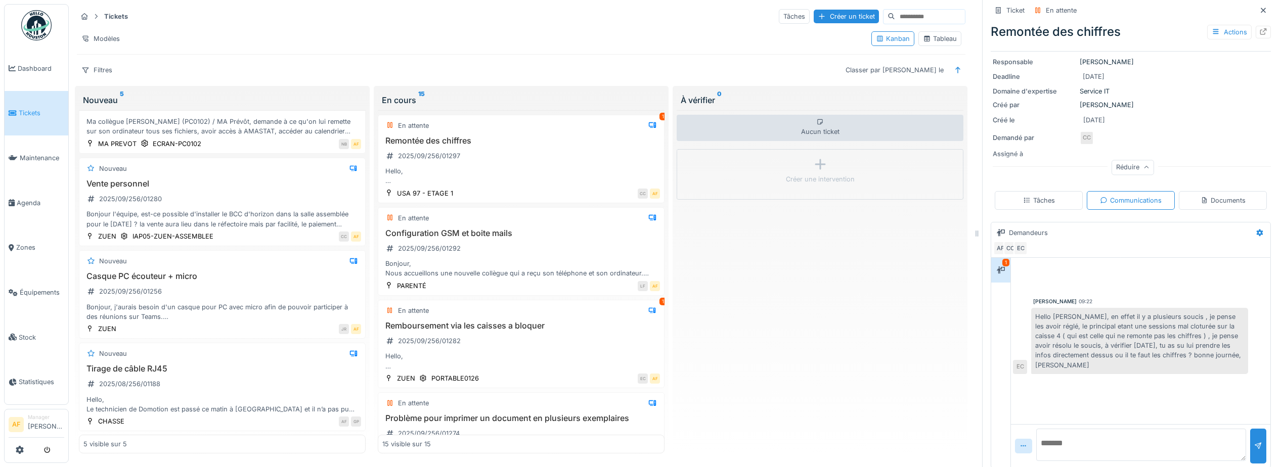
scroll to position [121, 0]
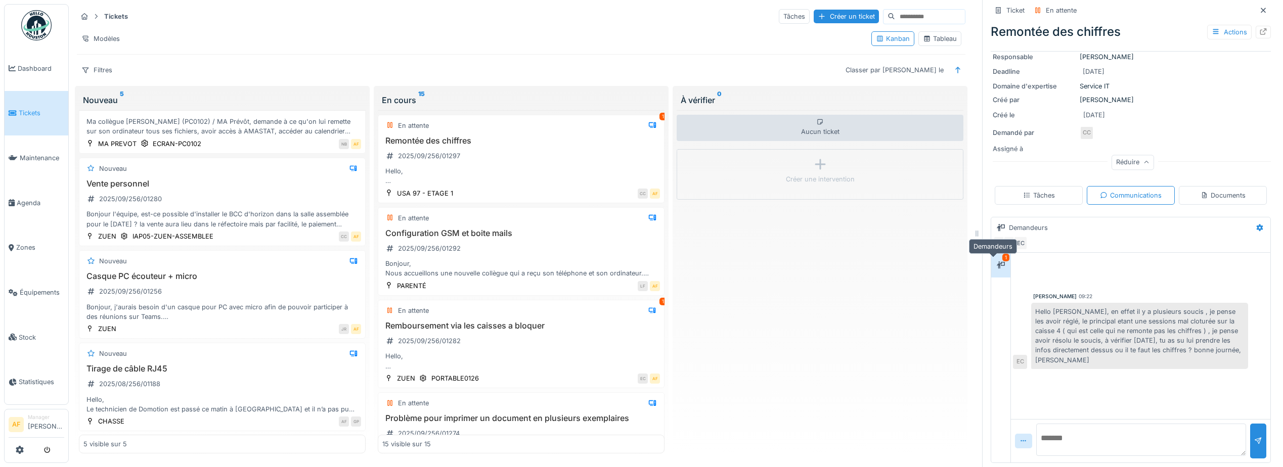
click at [993, 260] on div at bounding box center [1000, 265] width 15 height 13
click at [253, 282] on div "Casque PC écouteur + micro 2025/09/256/01256 Bonjour, j'aurais besoin d'un casq…" at bounding box center [222, 297] width 278 height 50
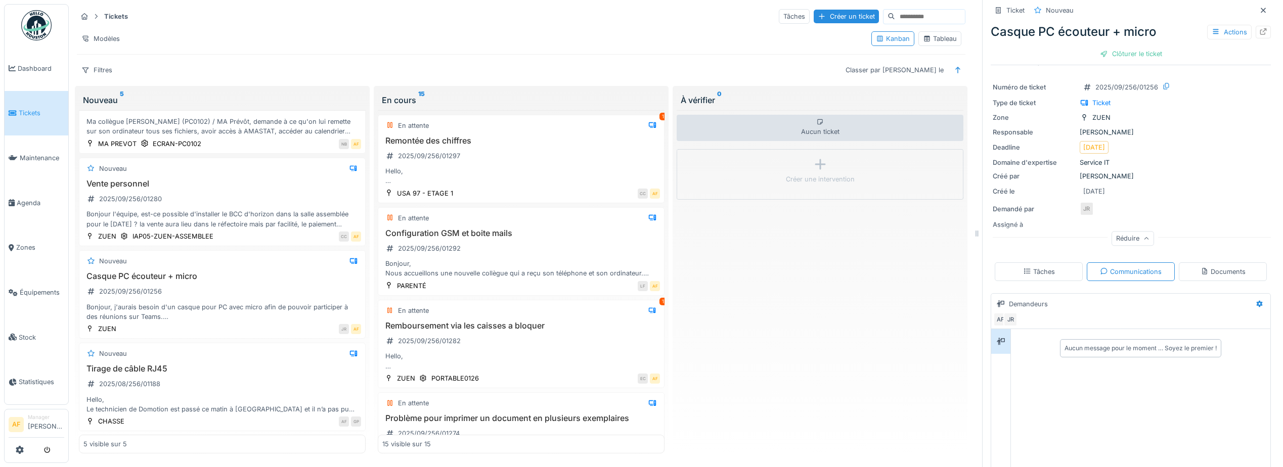
scroll to position [116, 0]
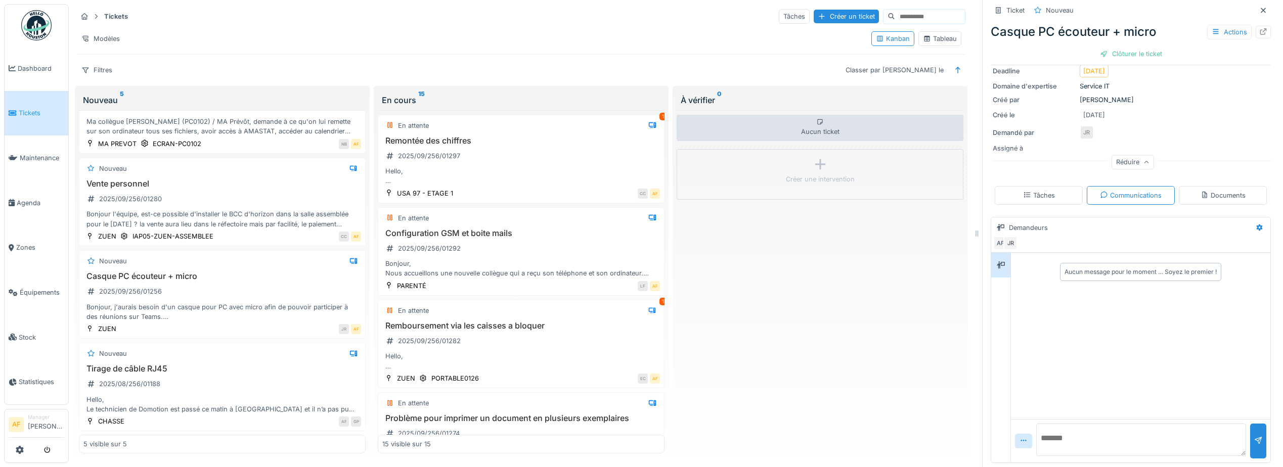
click at [1129, 446] on textarea at bounding box center [1141, 440] width 210 height 32
click at [1176, 449] on textarea "**********" at bounding box center [1137, 440] width 202 height 32
click at [1175, 449] on textarea "**********" at bounding box center [1137, 440] width 202 height 32
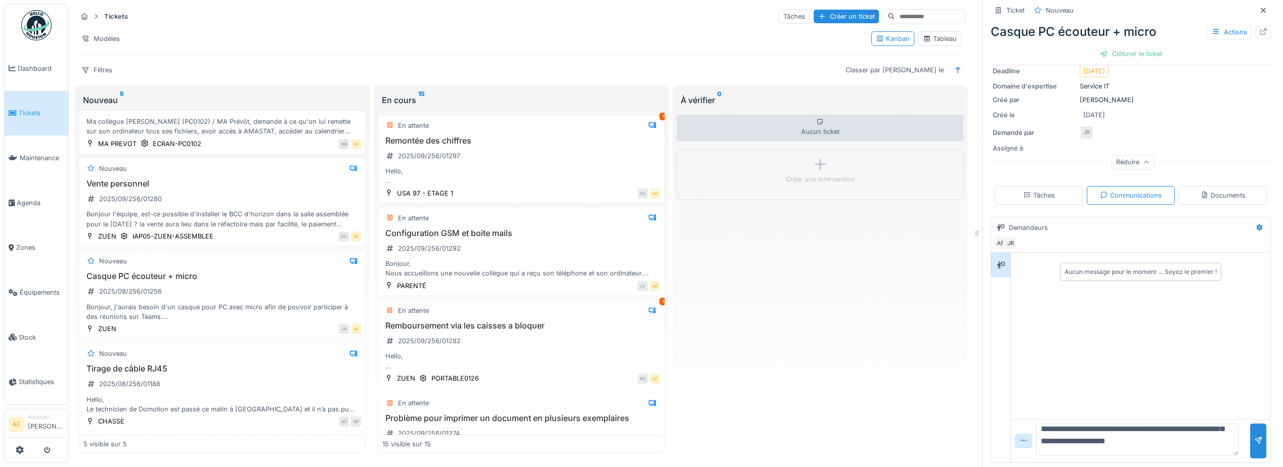
click at [1141, 429] on textarea "**********" at bounding box center [1137, 440] width 202 height 32
drag, startPoint x: 1228, startPoint y: 455, endPoint x: 1243, endPoint y: 490, distance: 37.4
click at [1243, 467] on html "Dashboard Tickets Maintenance Agenda Zones Équipements Stock Statistiques AF Ma…" at bounding box center [641, 233] width 1283 height 467
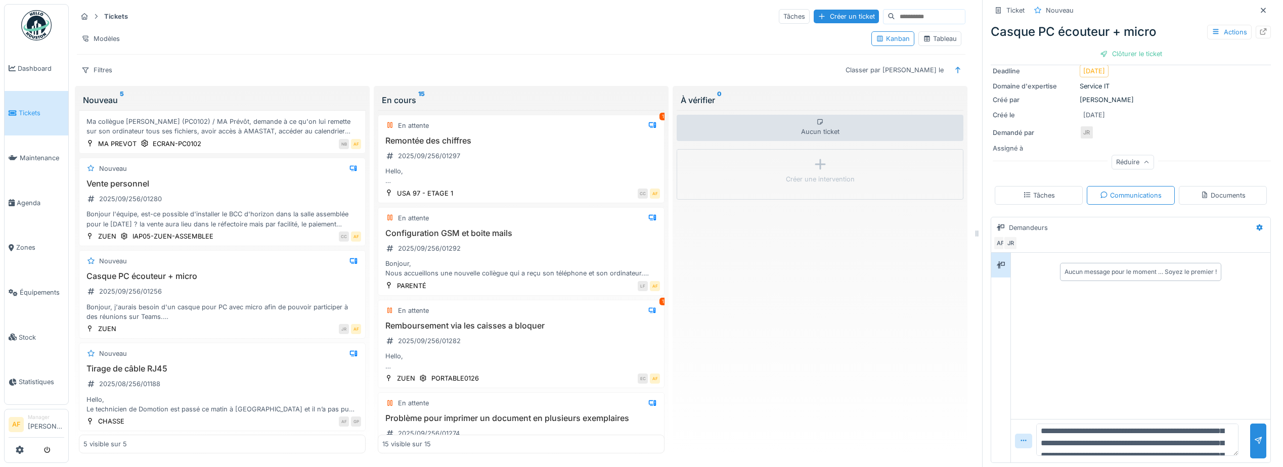
click at [1184, 436] on textarea "**********" at bounding box center [1137, 440] width 202 height 32
type textarea "**********"
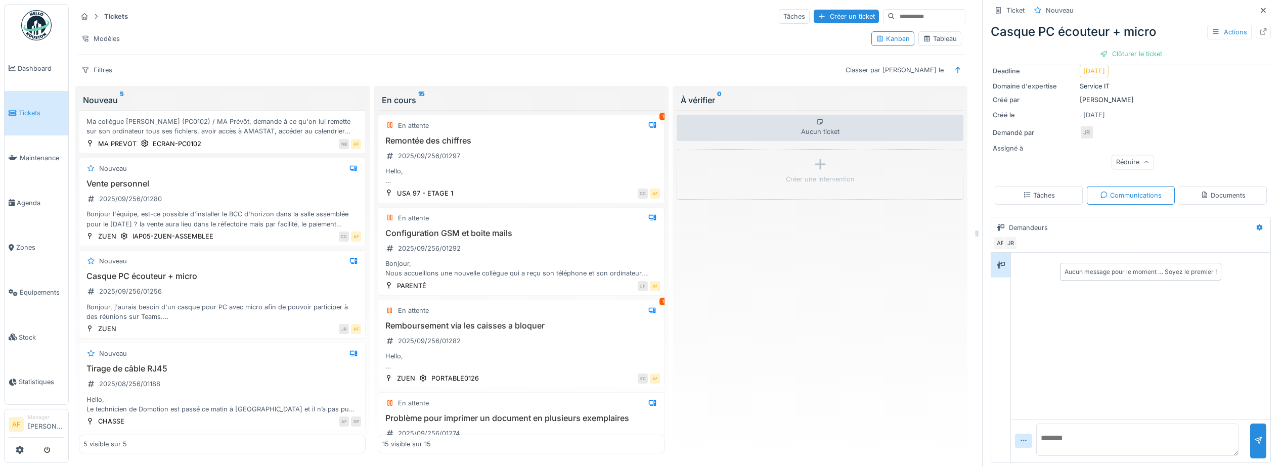
scroll to position [0, 0]
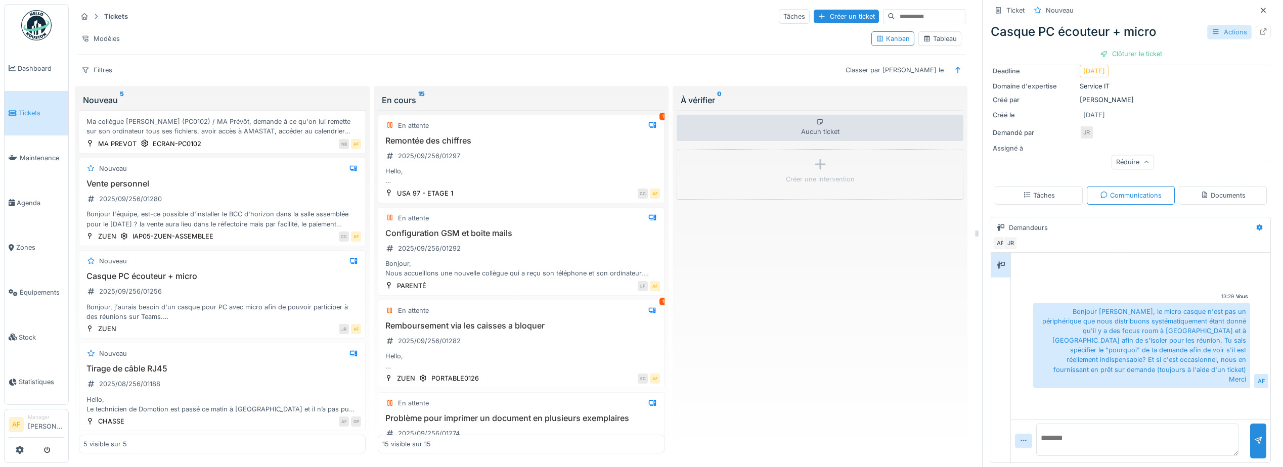
click at [1212, 28] on div "Actions" at bounding box center [1229, 32] width 45 height 15
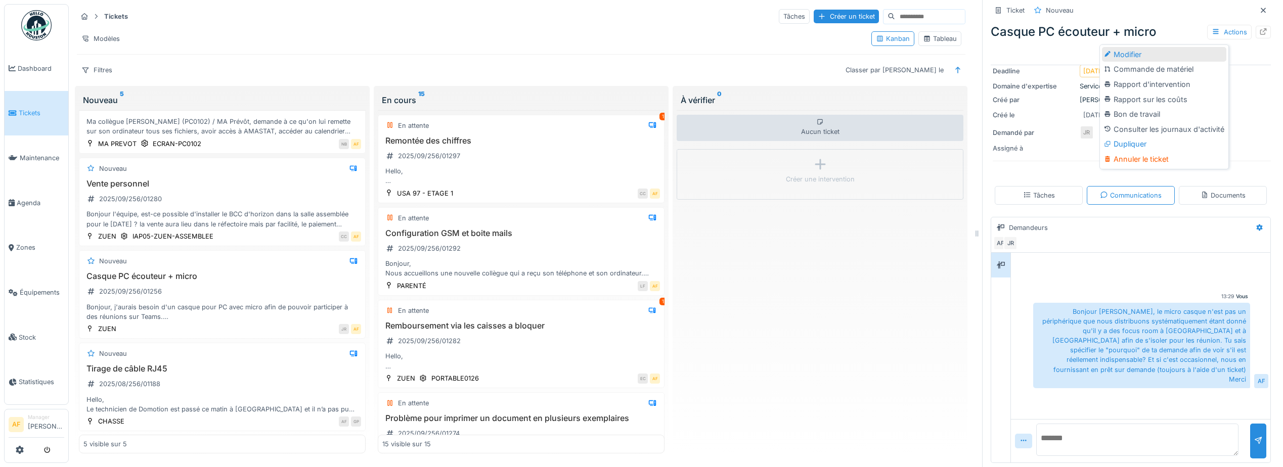
click at [1178, 53] on div "Modifier" at bounding box center [1164, 54] width 124 height 15
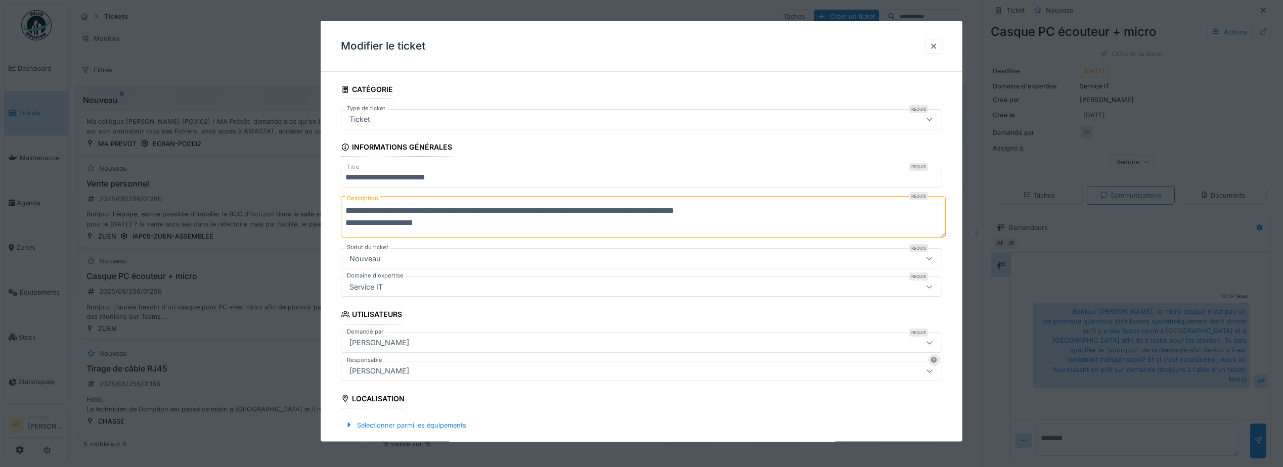
click at [385, 263] on div "Nouveau" at bounding box center [607, 258] width 525 height 11
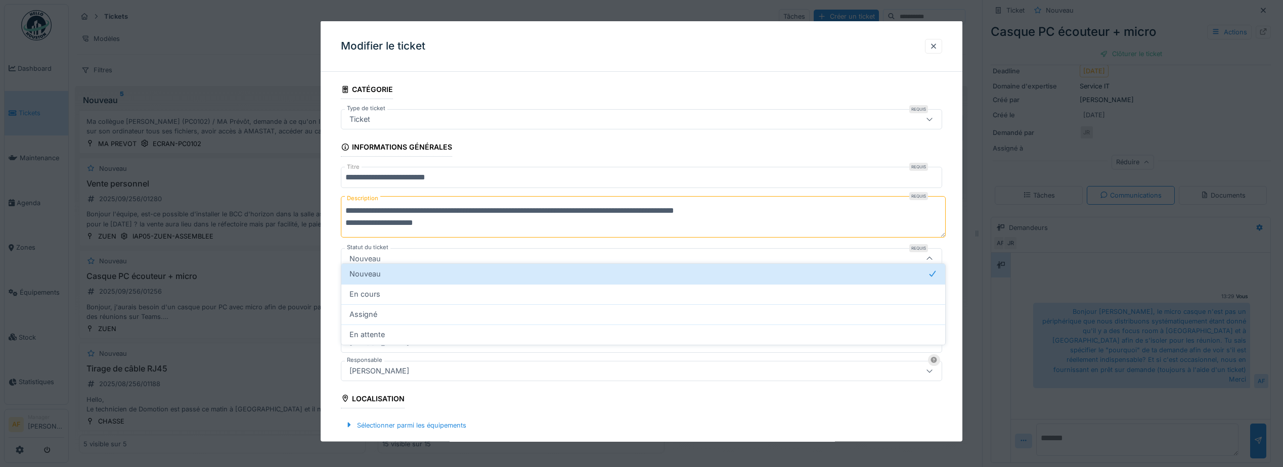
scroll to position [27, 0]
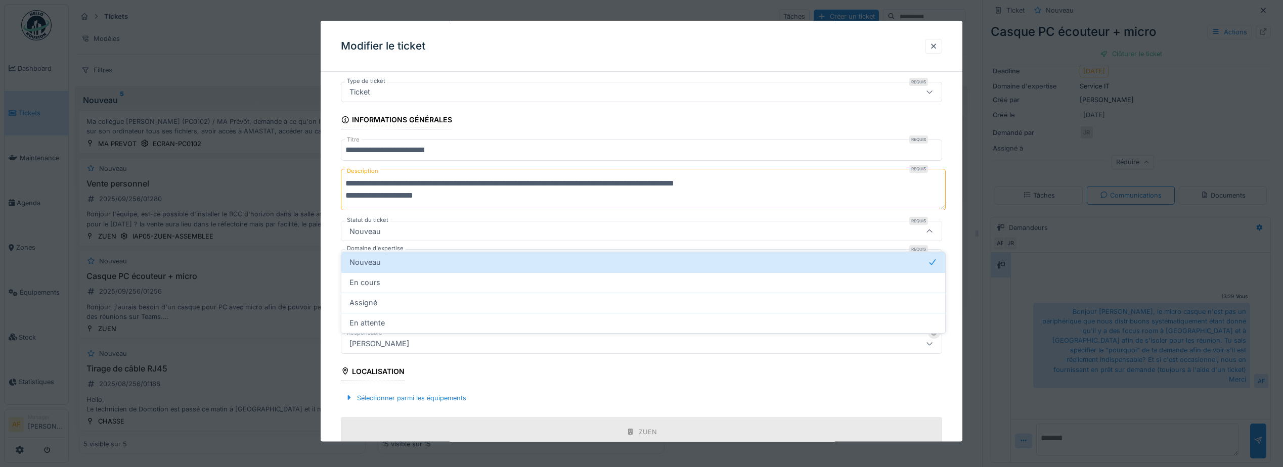
click at [406, 279] on div "En cours" at bounding box center [644, 282] width 588 height 11
type input "*******"
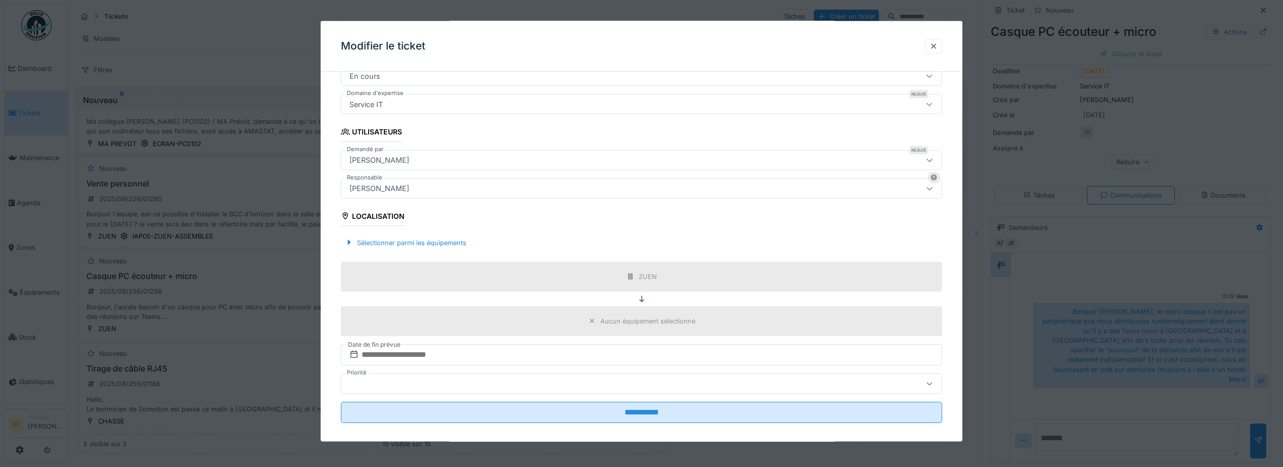
scroll to position [192, 0]
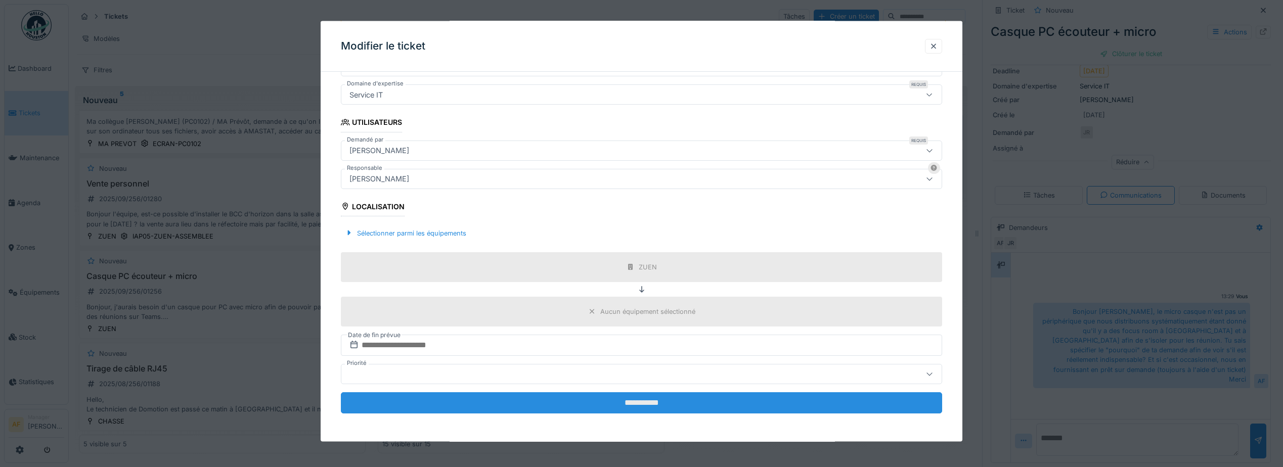
click at [485, 409] on input "**********" at bounding box center [641, 403] width 601 height 21
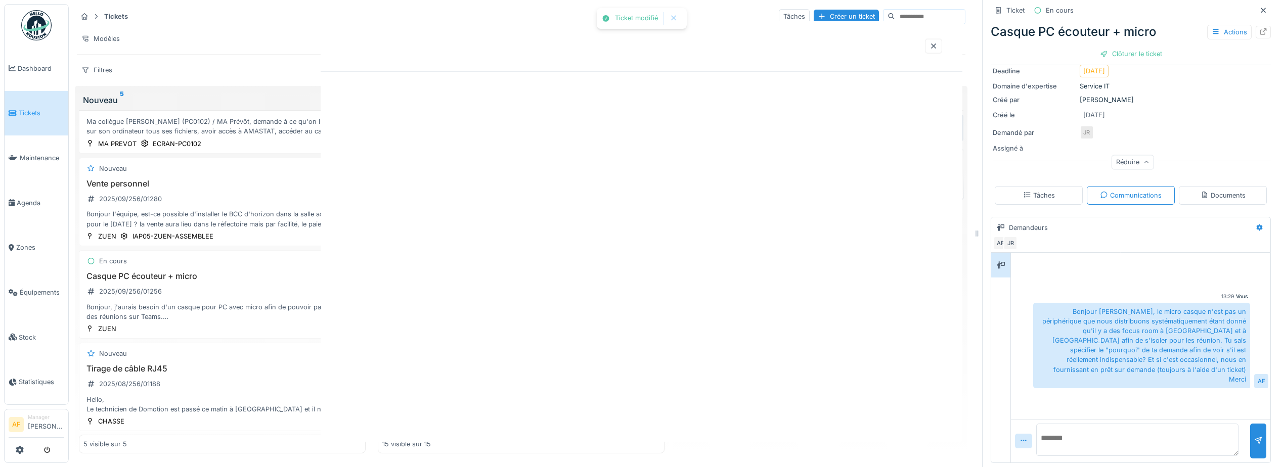
scroll to position [0, 0]
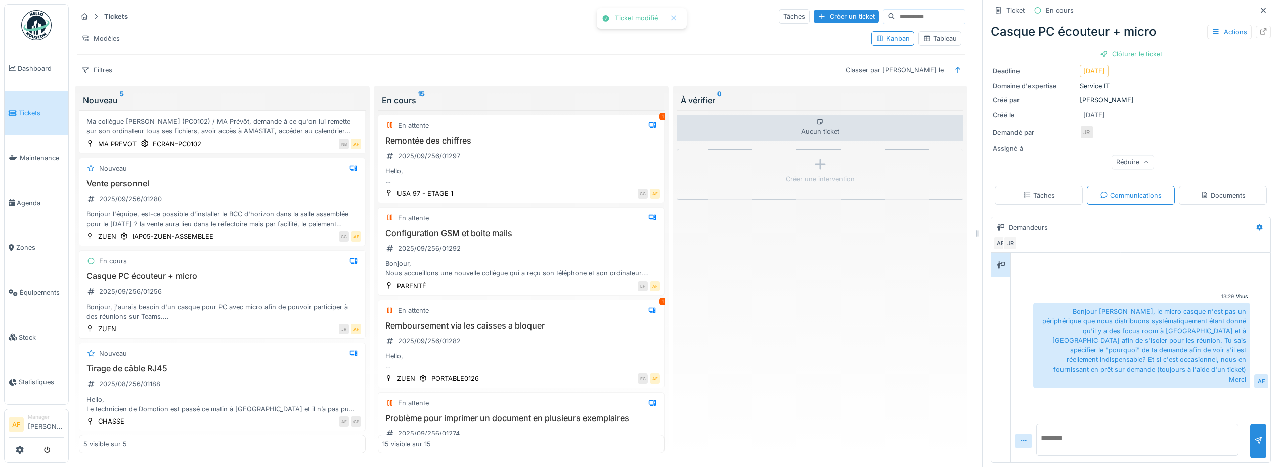
click at [24, 104] on link "Tickets" at bounding box center [37, 113] width 64 height 45
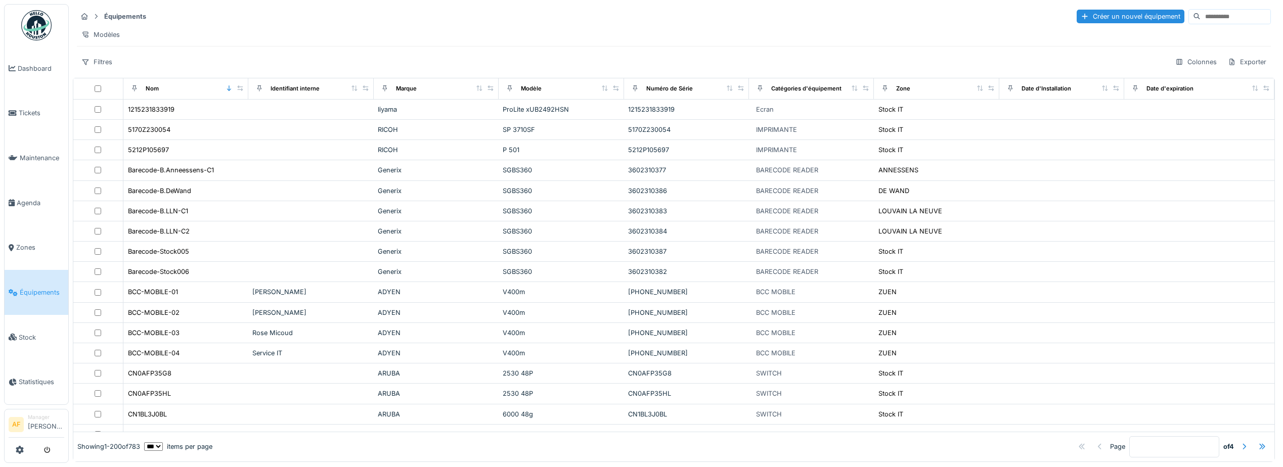
click at [1205, 22] on input at bounding box center [1236, 17] width 70 height 14
type input "******"
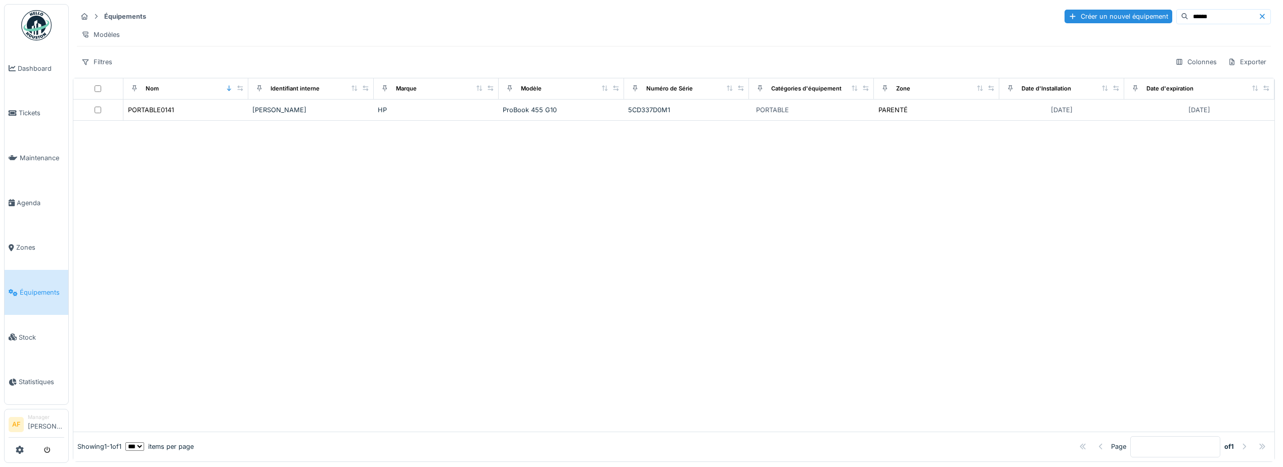
drag, startPoint x: 1203, startPoint y: 4, endPoint x: 1130, endPoint y: -2, distance: 73.6
click at [1130, 0] on html "Dashboard Tickets Maintenance Agenda Zones Équipements Stock Statistiques AF Ma…" at bounding box center [641, 233] width 1283 height 467
click at [1203, 18] on input "******" at bounding box center [1224, 17] width 70 height 14
click at [1258, 12] on div at bounding box center [1264, 17] width 12 height 10
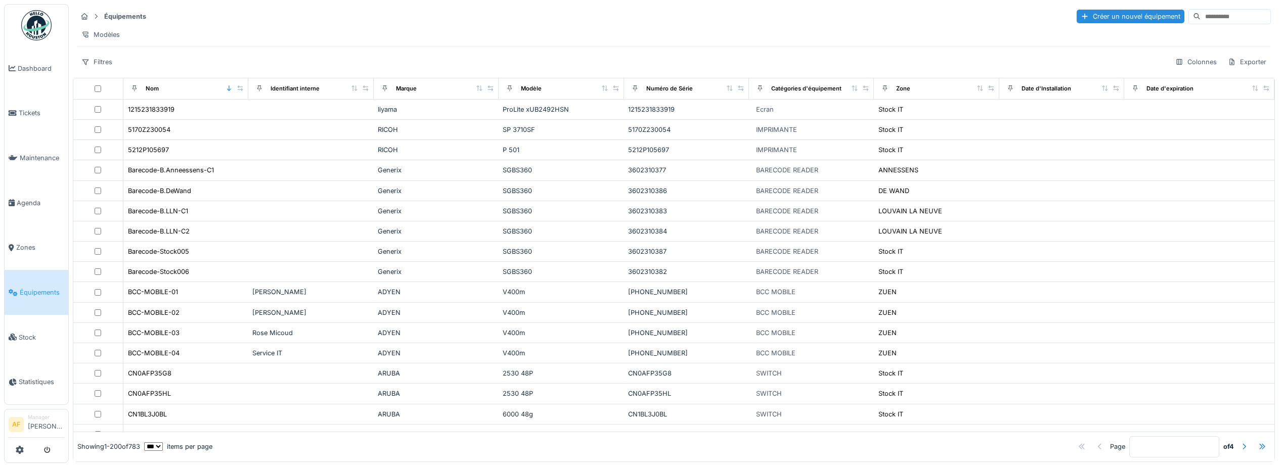
click at [1201, 13] on input at bounding box center [1236, 17] width 70 height 14
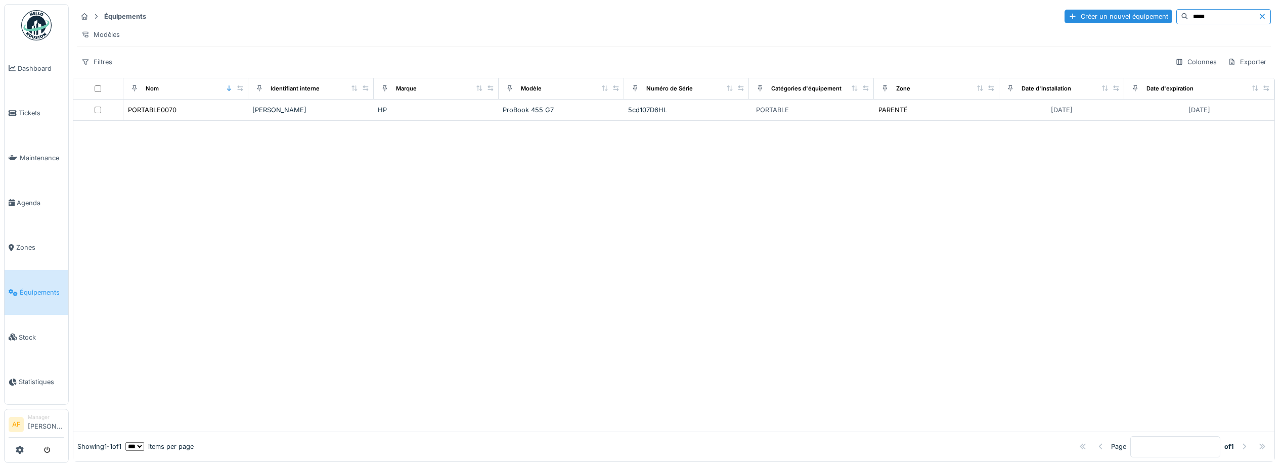
type input "*****"
click at [761, 267] on div at bounding box center [673, 276] width 1201 height 311
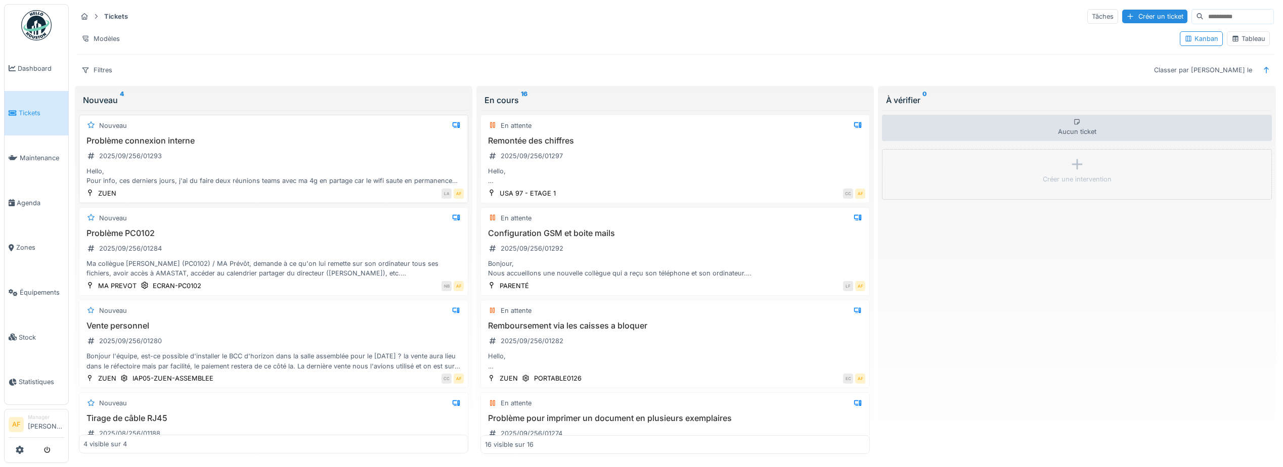
click at [351, 144] on h3 "Problème connexion interne" at bounding box center [273, 141] width 380 height 10
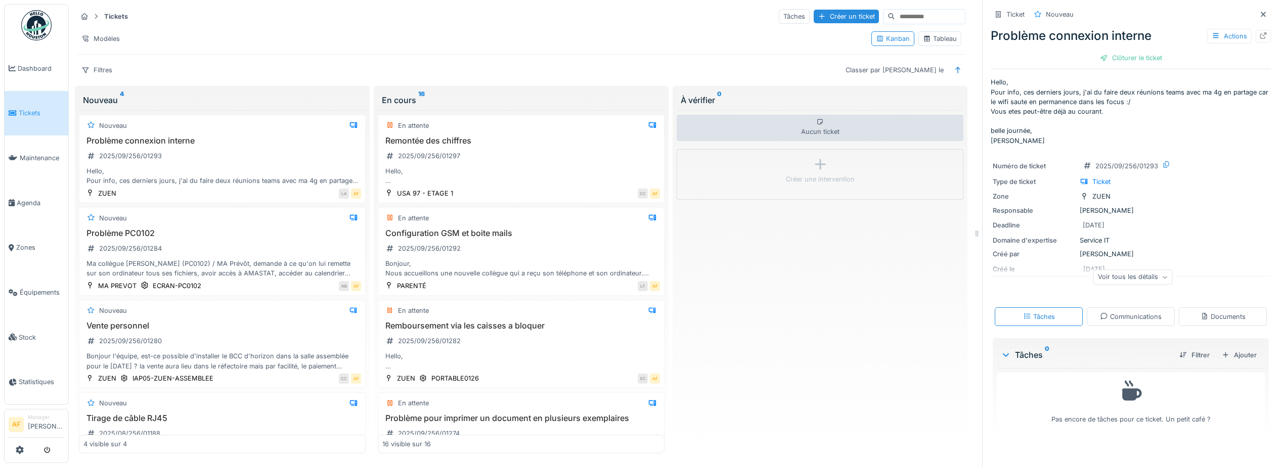
scroll to position [8, 0]
click at [1145, 272] on div "Voir tous les détails" at bounding box center [1133, 277] width 79 height 15
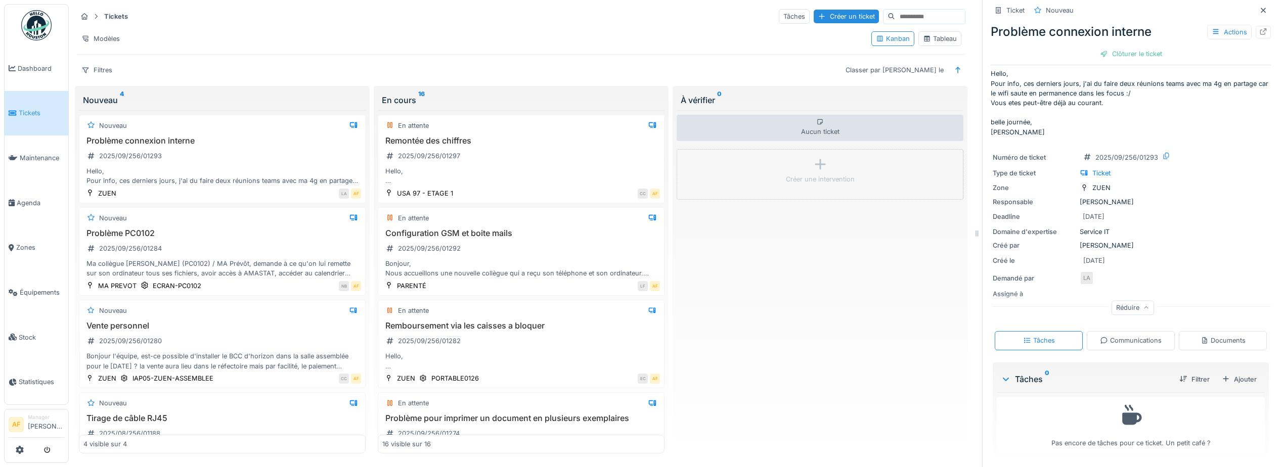
scroll to position [11, 0]
click at [210, 245] on div "Problème PC0102 2025/09/256/01284 Ma collègue [PERSON_NAME] (PC0102) / MA Prévô…" at bounding box center [222, 254] width 278 height 50
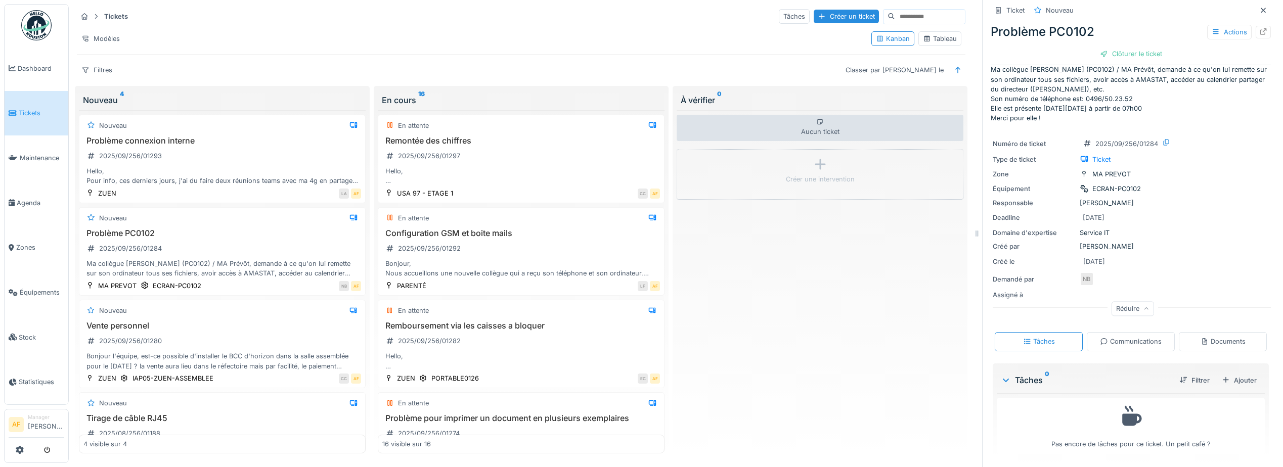
scroll to position [16, 0]
click at [1137, 337] on div "Communications" at bounding box center [1131, 338] width 88 height 19
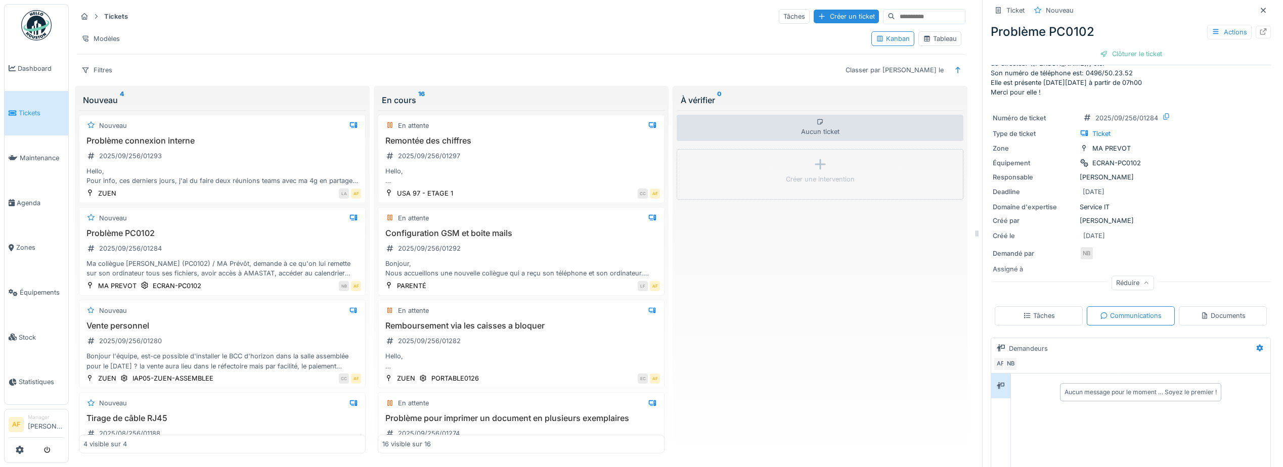
scroll to position [152, 0]
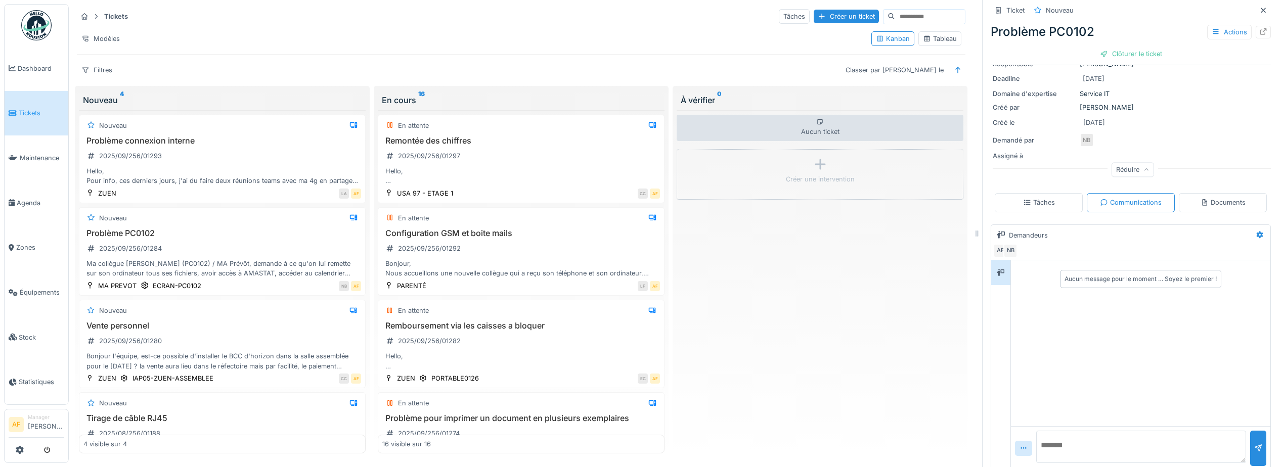
click at [1102, 434] on textarea at bounding box center [1141, 447] width 210 height 32
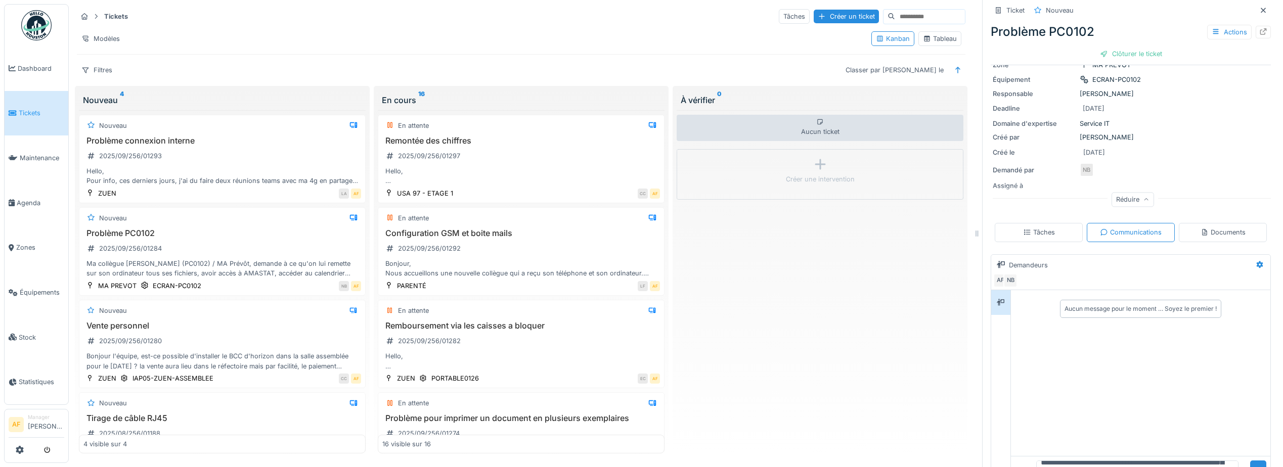
scroll to position [159, 0]
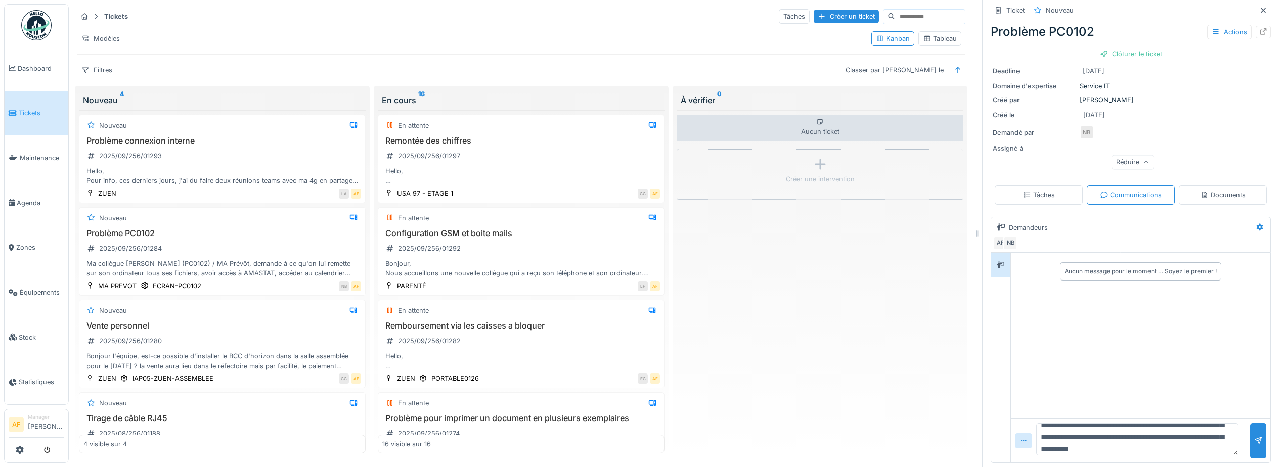
click at [1205, 442] on textarea "**********" at bounding box center [1137, 439] width 202 height 32
paste textarea "**********"
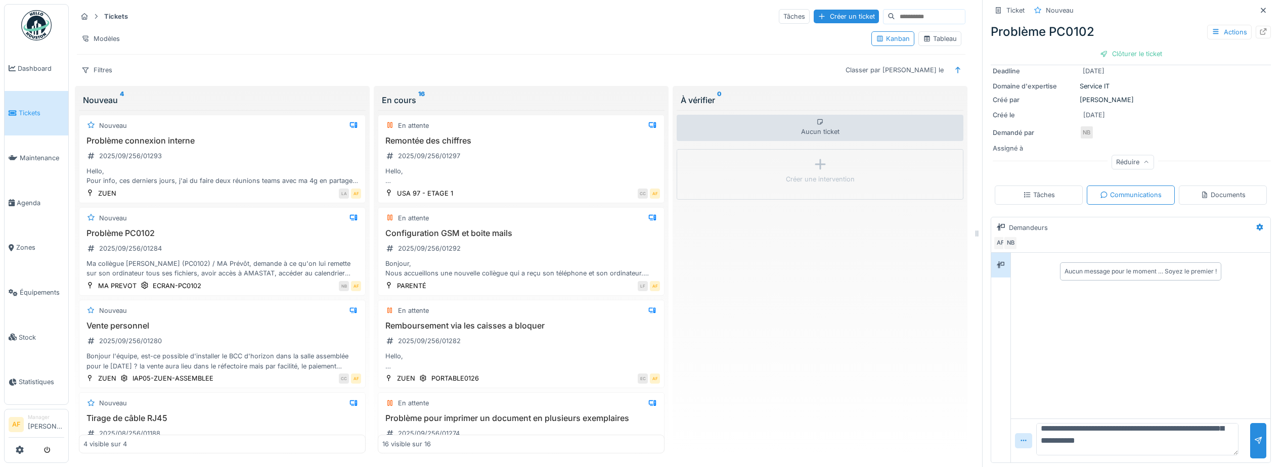
click at [1090, 446] on textarea "**********" at bounding box center [1137, 439] width 202 height 32
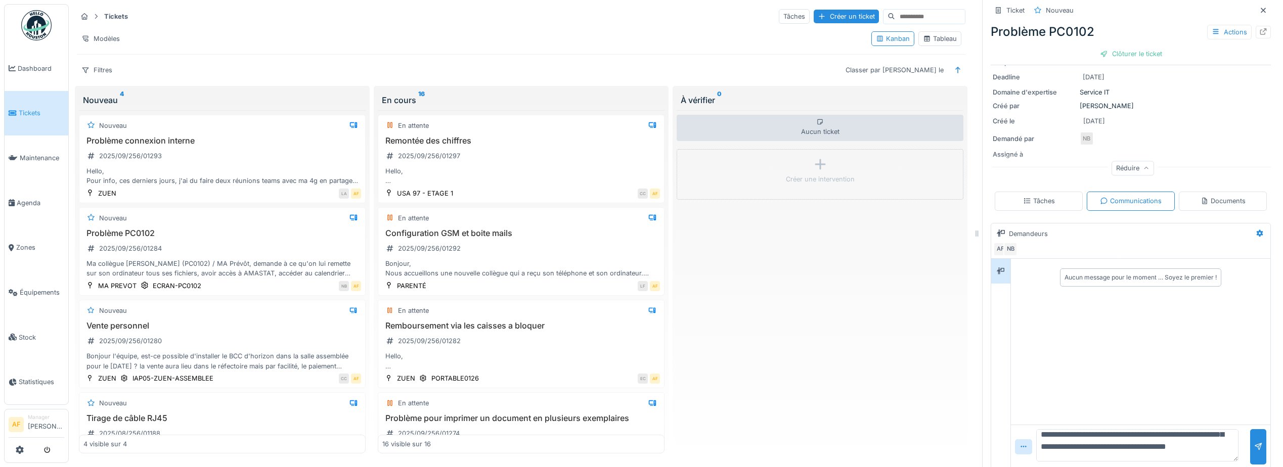
scroll to position [159, 0]
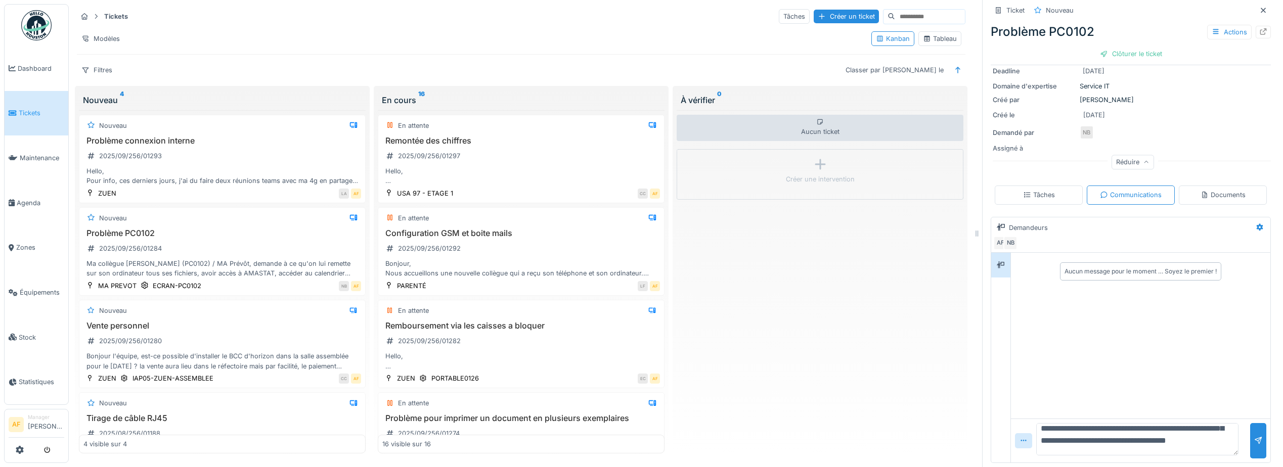
click at [1162, 444] on textarea "**********" at bounding box center [1137, 439] width 202 height 32
type textarea "**********"
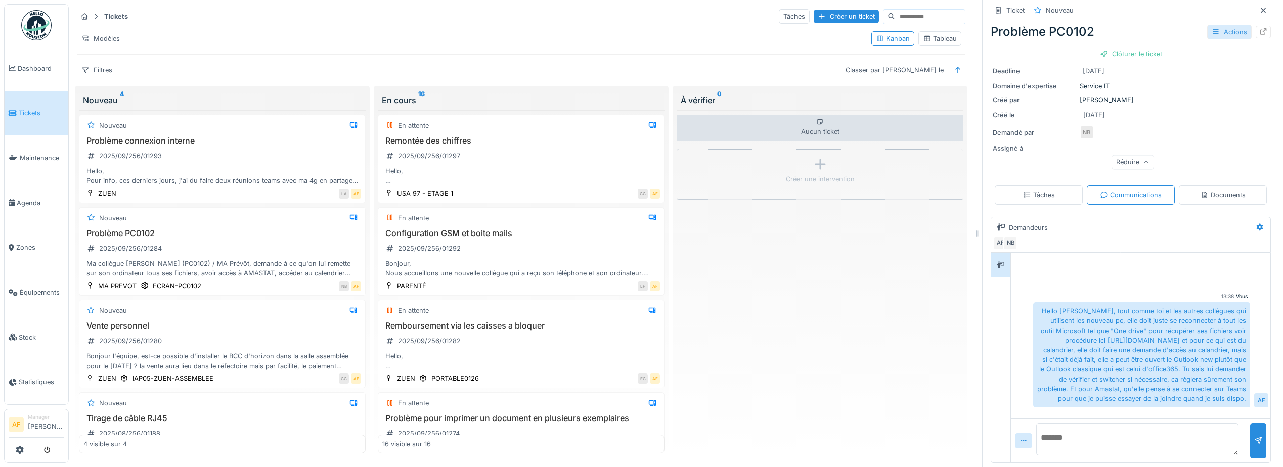
click at [1216, 25] on div "Actions" at bounding box center [1229, 32] width 45 height 15
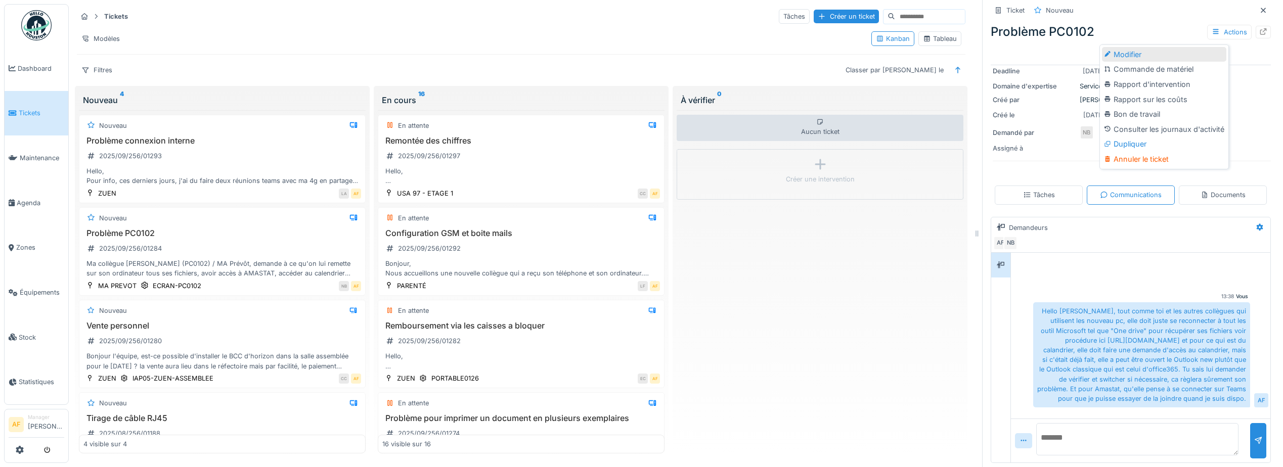
click at [1204, 47] on div "Modifier" at bounding box center [1164, 54] width 124 height 15
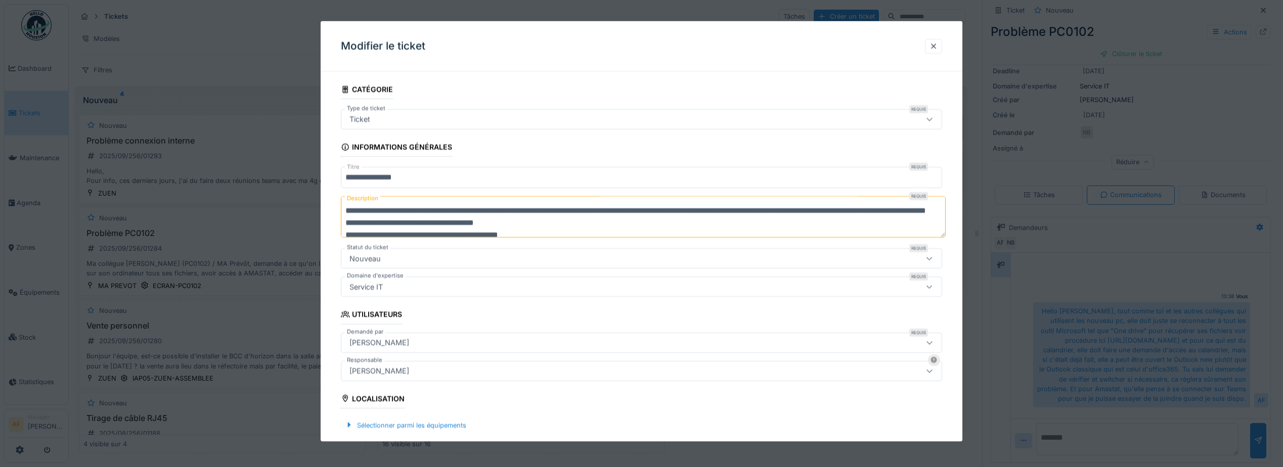
click at [494, 255] on div "Nouveau" at bounding box center [607, 258] width 525 height 11
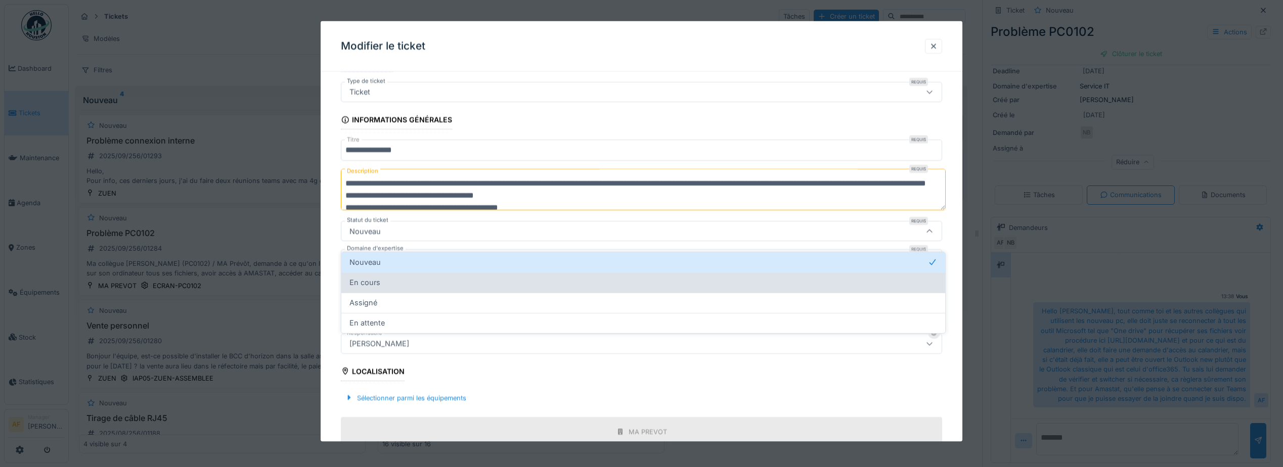
click at [471, 277] on div "En cours" at bounding box center [644, 282] width 588 height 11
type input "*******"
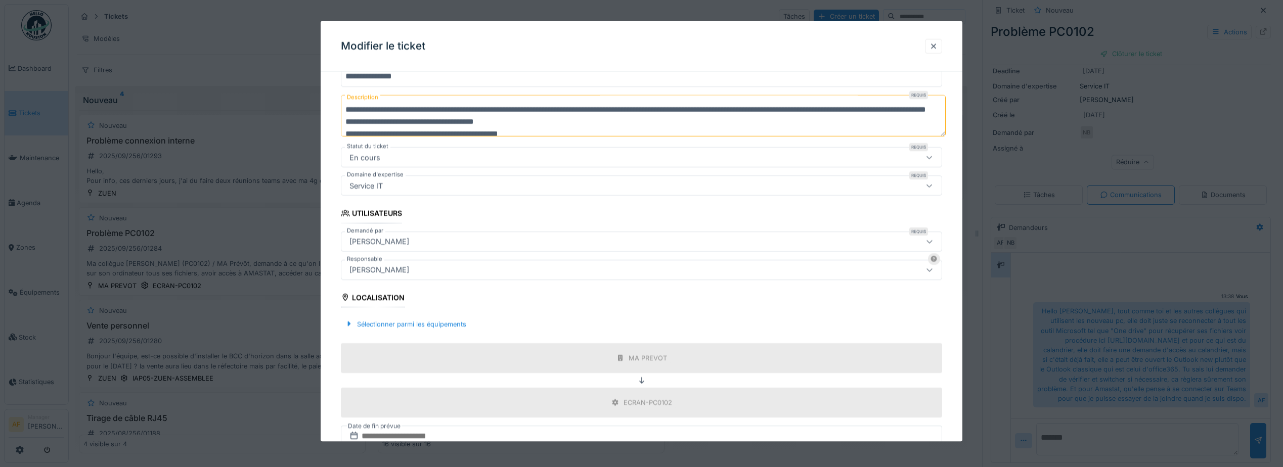
scroll to position [192, 0]
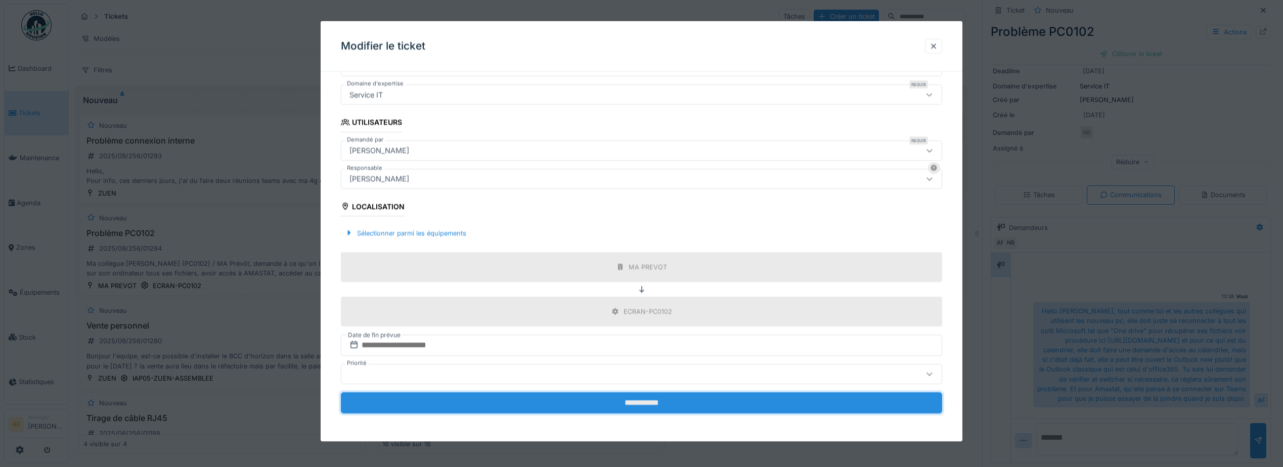
click at [631, 403] on input "**********" at bounding box center [641, 403] width 601 height 21
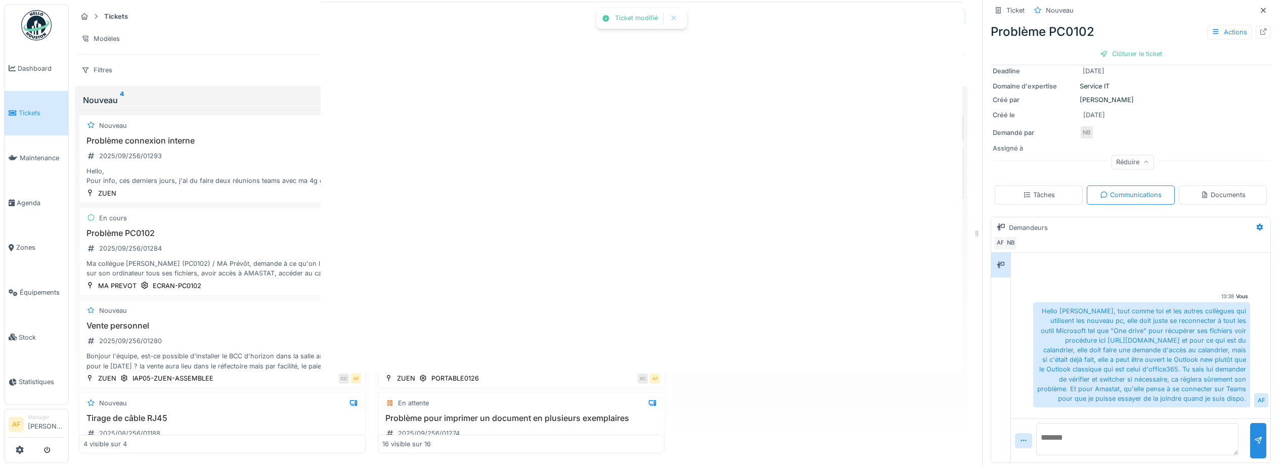
scroll to position [0, 0]
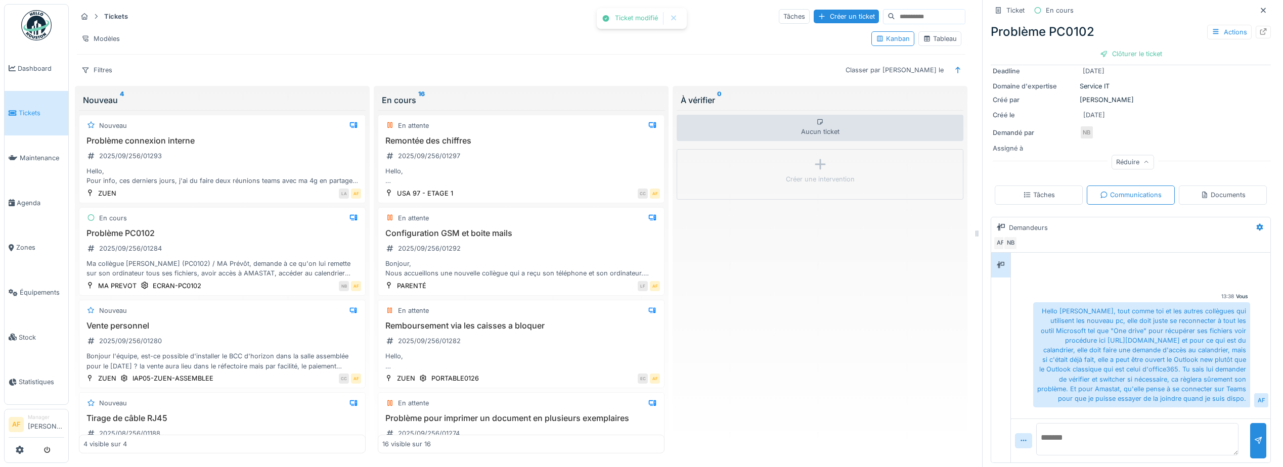
click at [16, 103] on link "Tickets" at bounding box center [37, 113] width 64 height 45
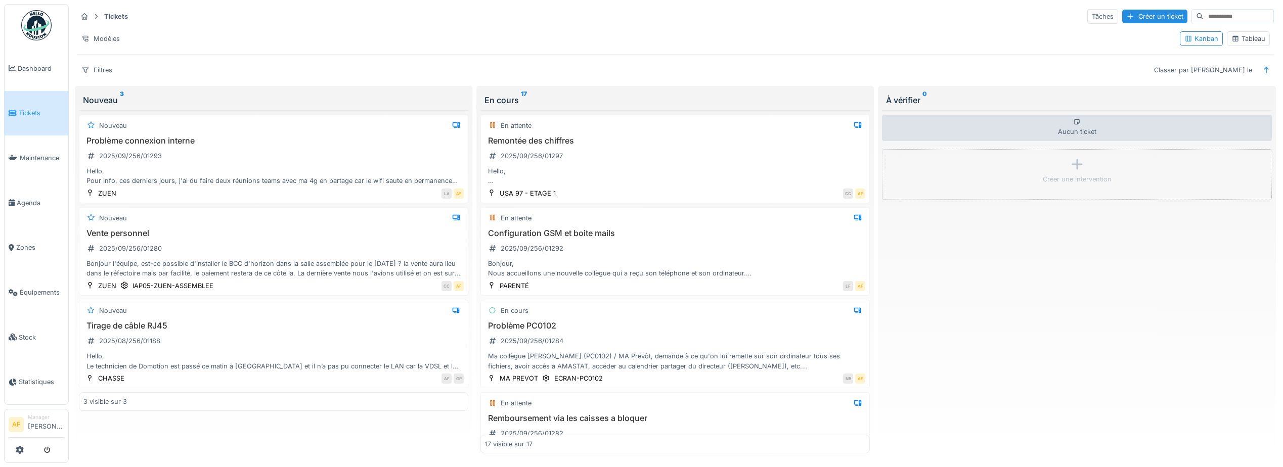
click at [282, 423] on div "Nouveau Problème connexion interne 2025/09/256/01293 Hello, Pour info, ces dern…" at bounding box center [273, 282] width 389 height 344
click at [1076, 252] on div "Aucun ticket Créer une intervention" at bounding box center [1076, 282] width 389 height 344
click at [962, 15] on div "Tickets Tâches Créer un ticket" at bounding box center [675, 16] width 1197 height 17
click at [42, 112] on span "Tickets" at bounding box center [42, 113] width 46 height 10
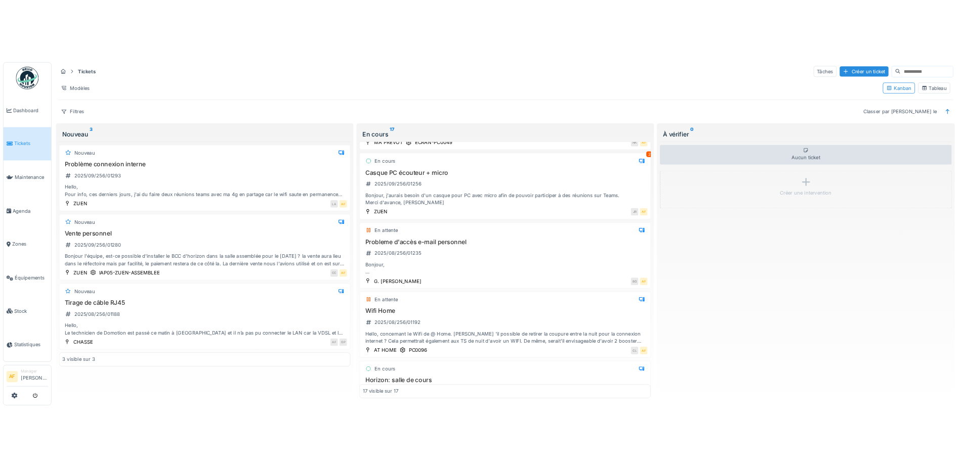
scroll to position [708, 0]
